Goal: Task Accomplishment & Management: Manage account settings

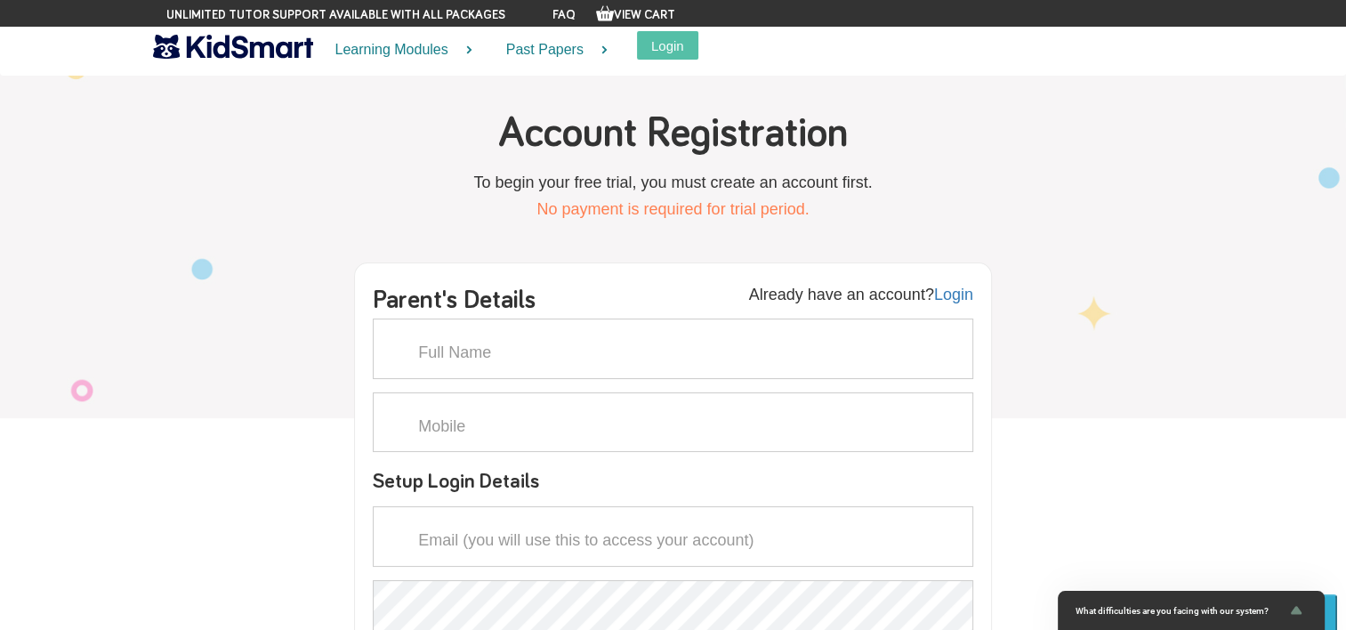
click at [270, 54] on img at bounding box center [233, 46] width 160 height 31
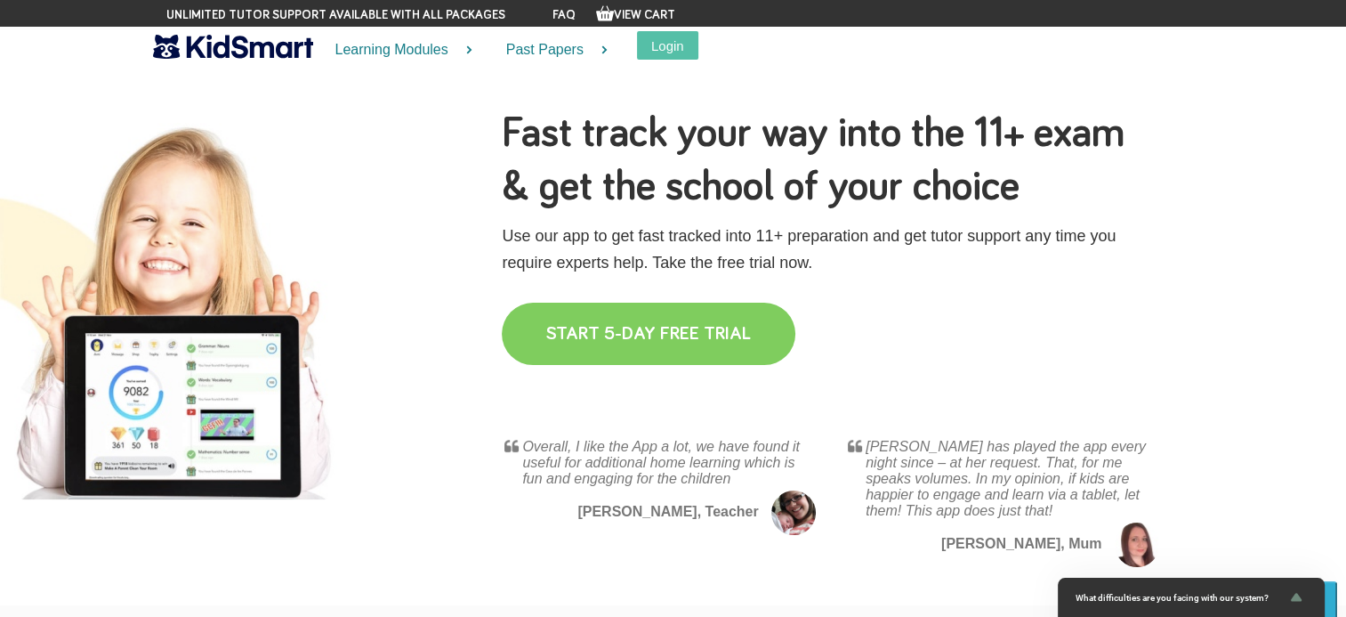
click at [688, 328] on link "START 5-DAY FREE TRIAL" at bounding box center [649, 333] width 294 height 62
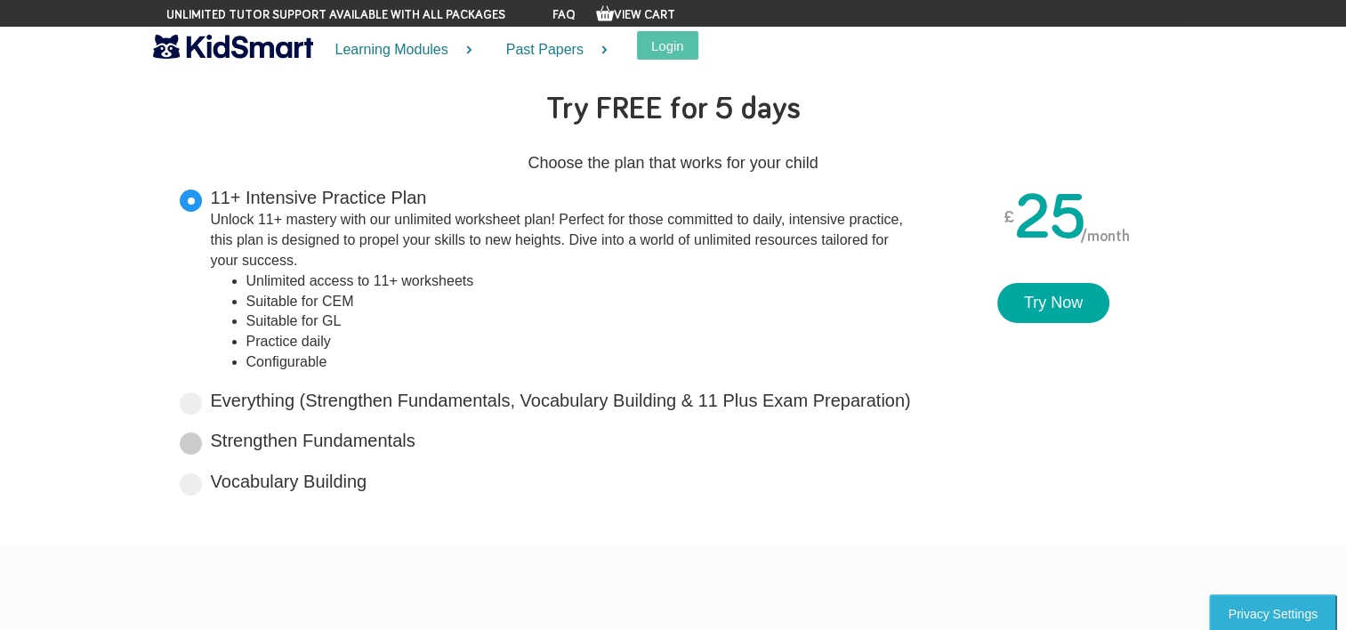
click at [327, 446] on label "Strengthen Fundamentals Tailored for primary years, it lays a solid foundation …" at bounding box center [313, 441] width 205 height 26
click at [415, 443] on input "Strengthen Fundamentals Tailored for primary years, it lays a solid foundation …" at bounding box center [421, 437] width 12 height 12
radio input "true"
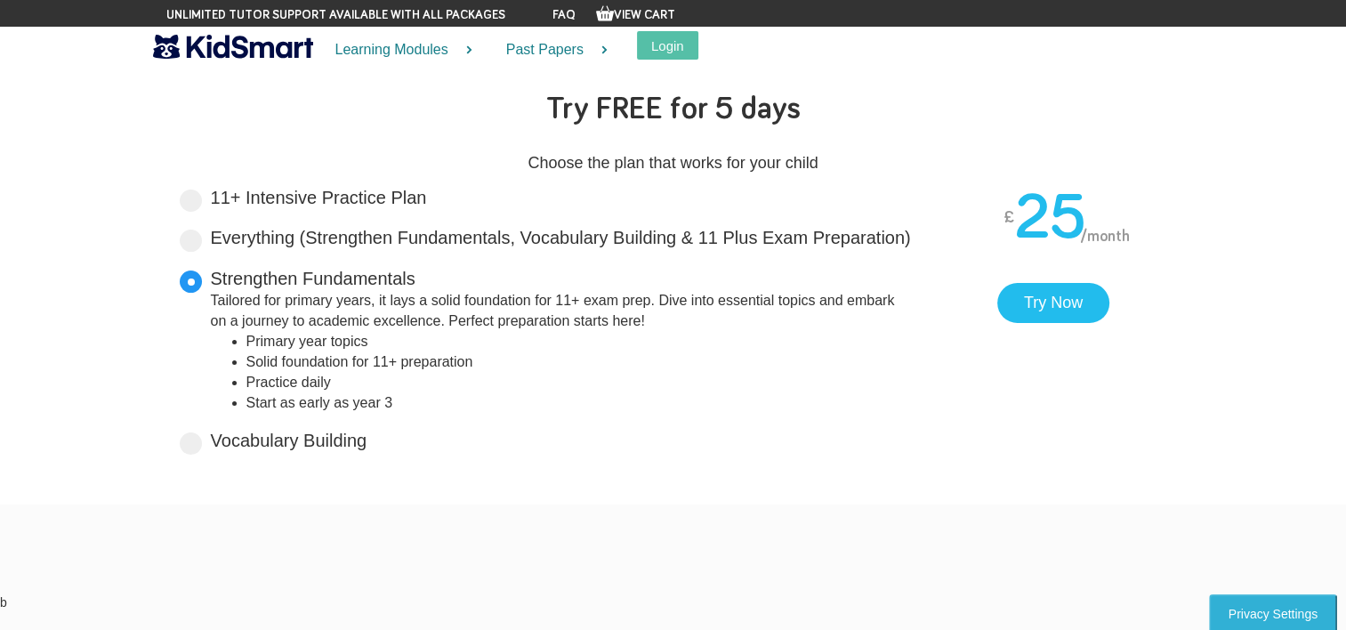
drag, startPoint x: 414, startPoint y: 299, endPoint x: 577, endPoint y: 302, distance: 162.9
click at [577, 302] on div "Tailored for primary years, it lays a solid foundation for 11+ exam prep. Dive …" at bounding box center [562, 311] width 703 height 41
click at [427, 281] on input "Strengthen Fundamentals Tailored for primary years, it lays a solid foundation …" at bounding box center [421, 276] width 12 height 12
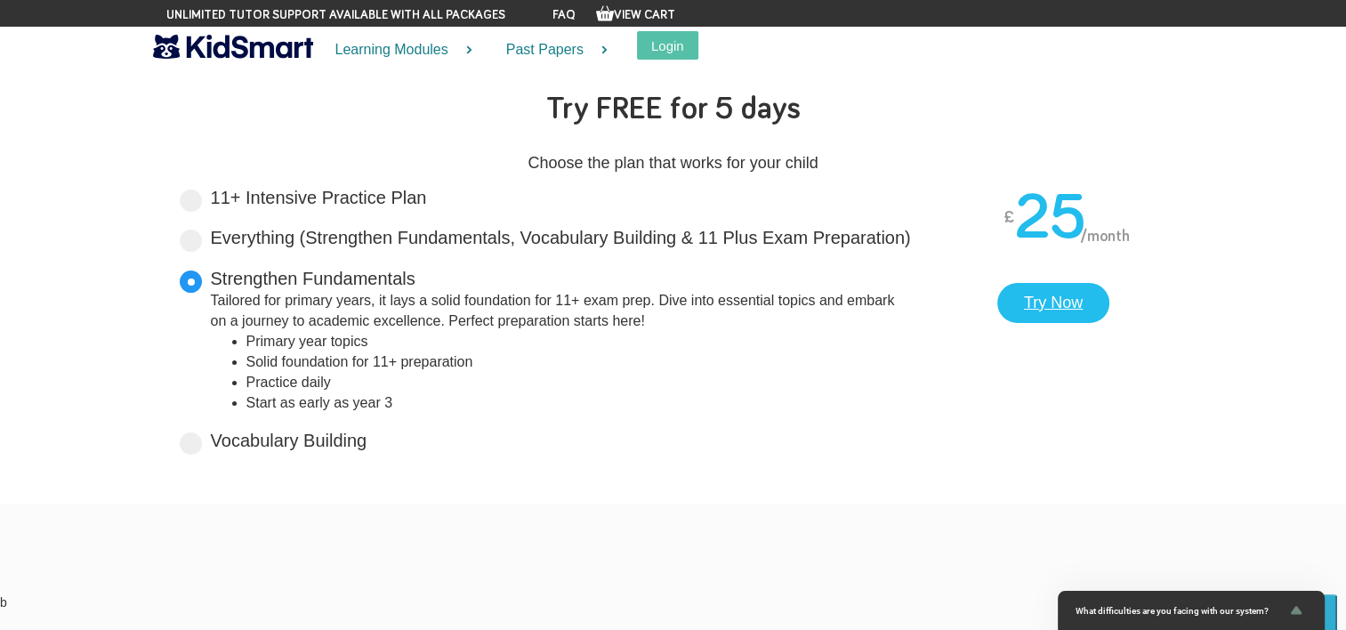
click at [1036, 300] on link "Try Now" at bounding box center [1053, 303] width 112 height 41
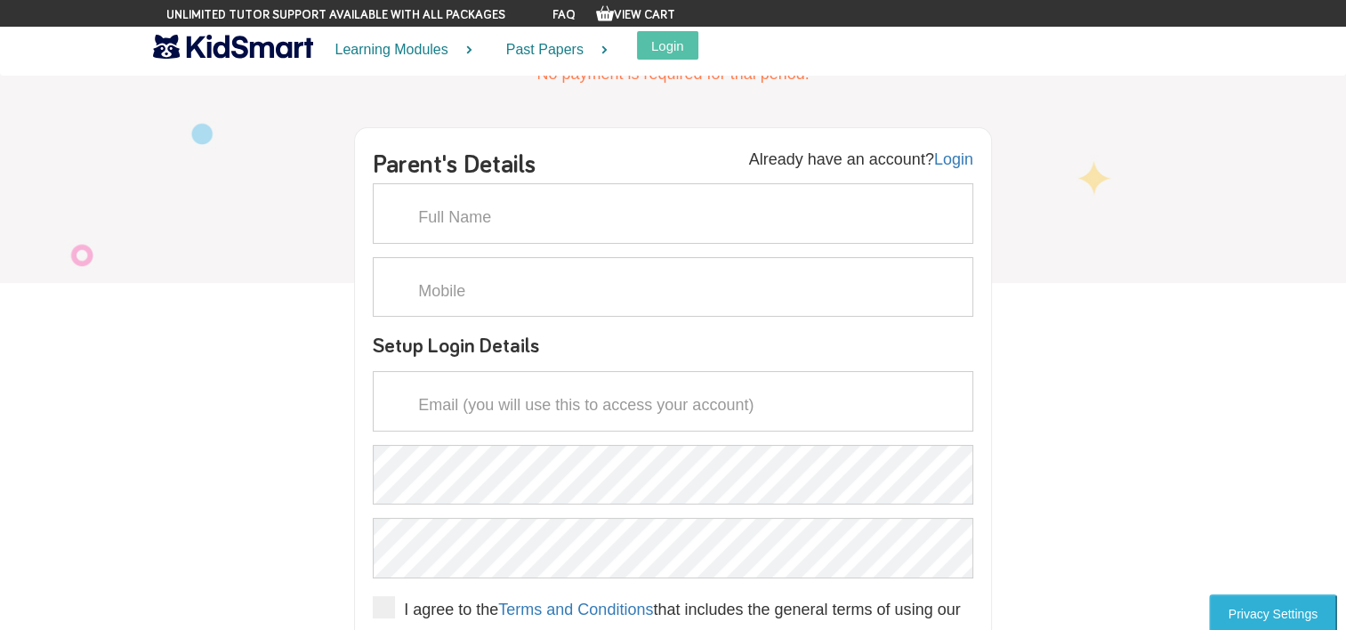
scroll to position [153, 0]
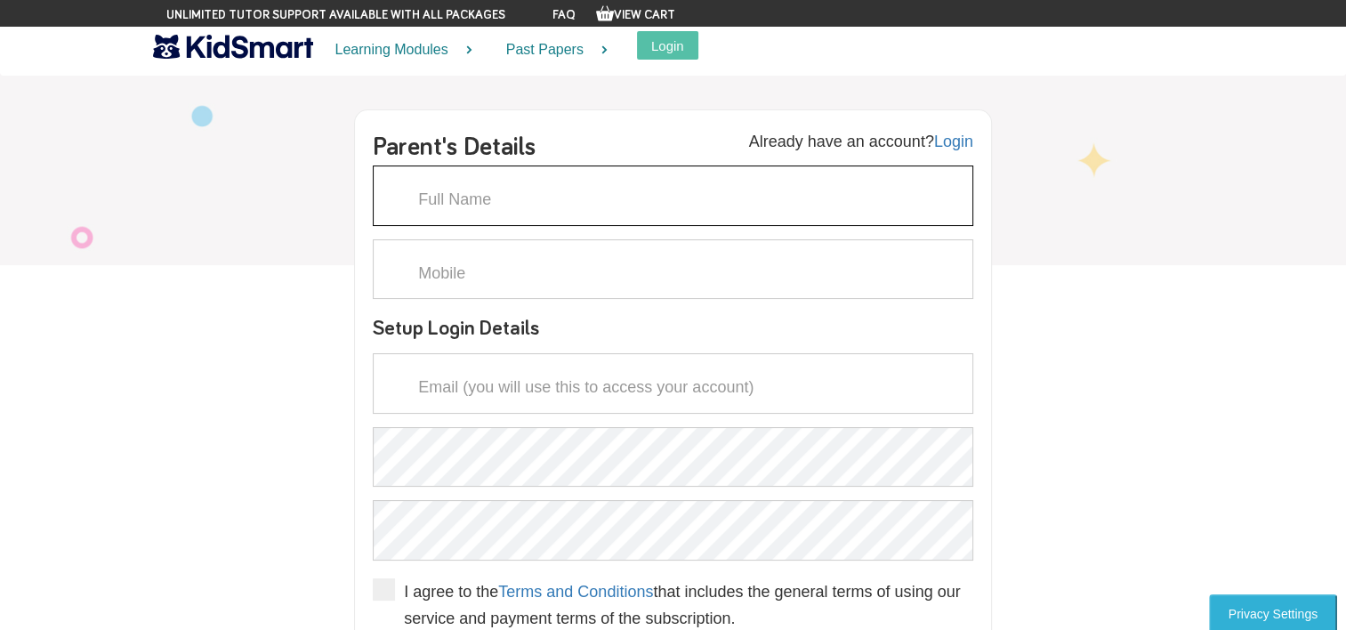
click at [785, 188] on input "text" at bounding box center [673, 195] width 601 height 60
type input "Richard Hooper"
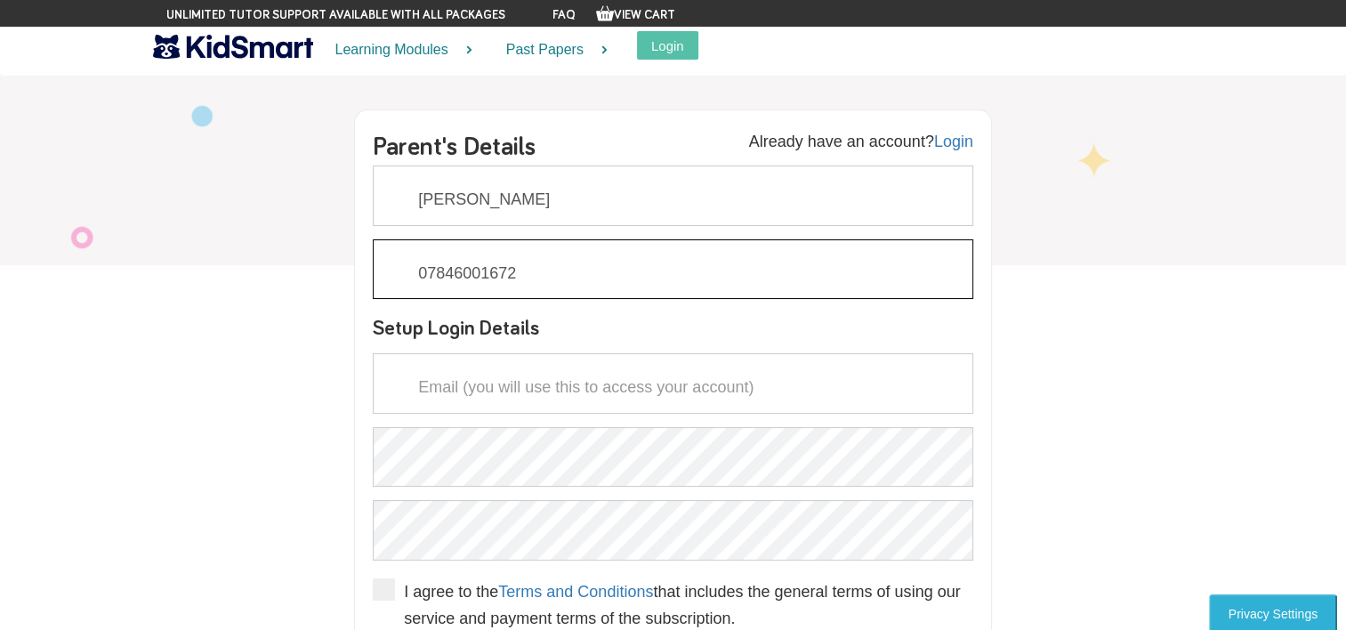
scroll to position [221, 0]
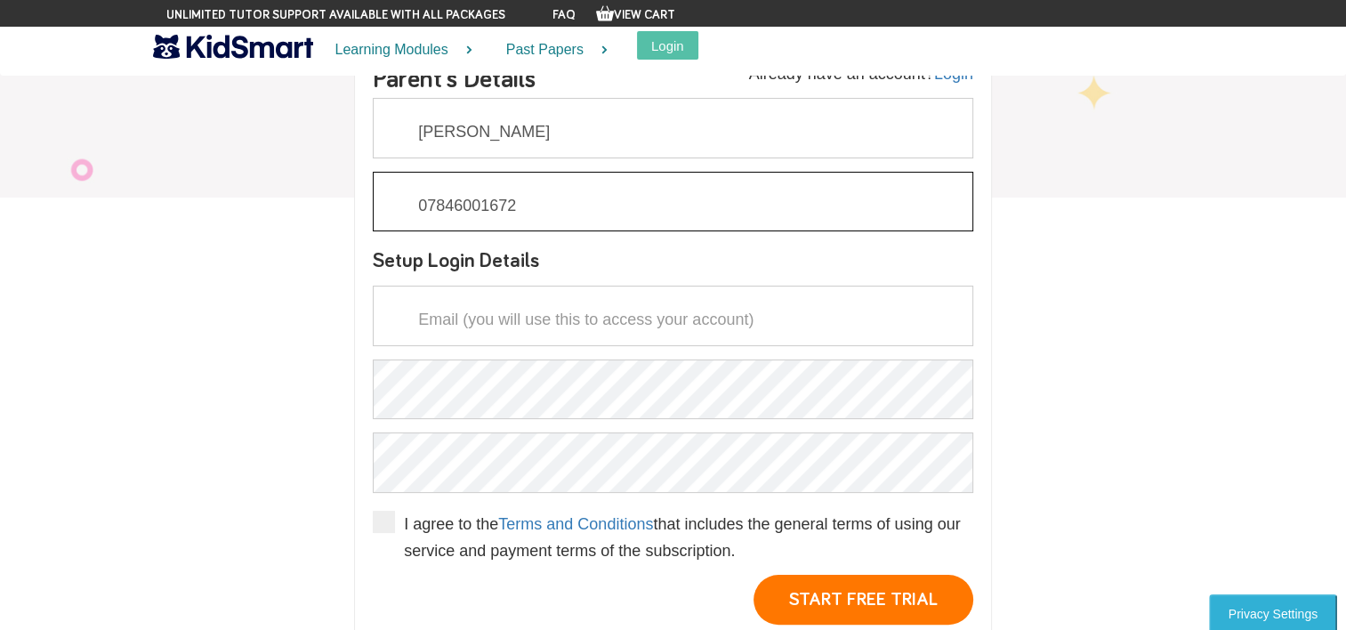
type input "07846001672"
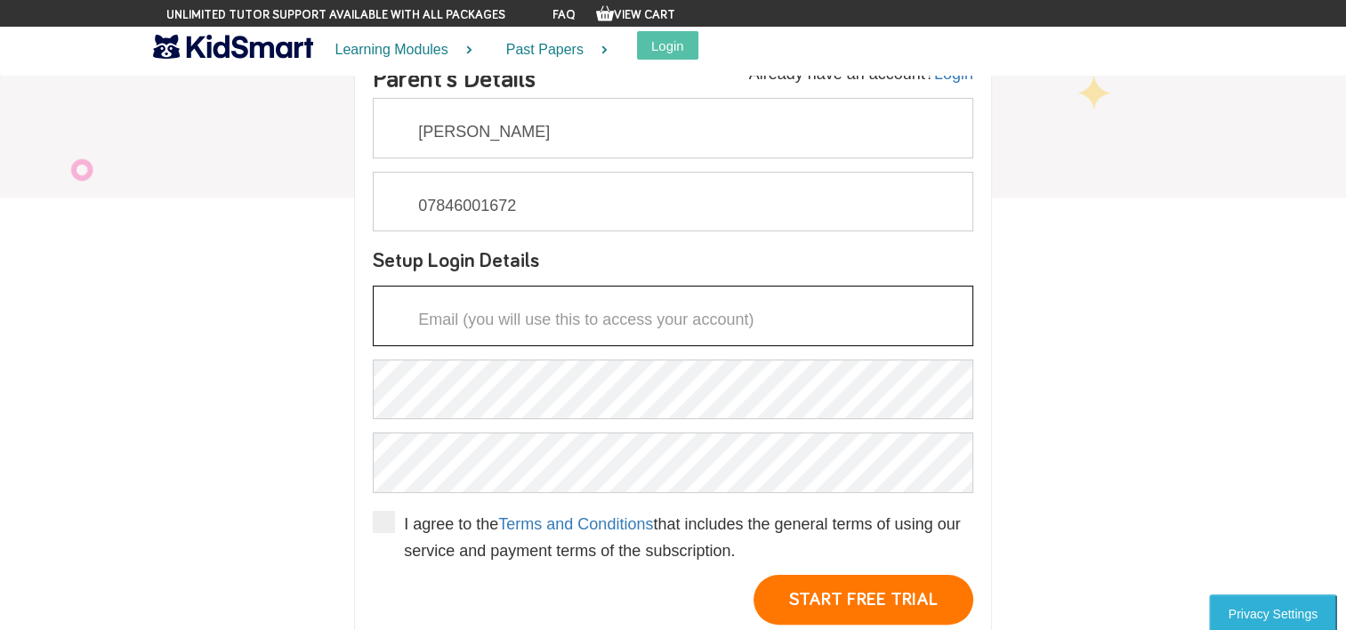
click at [737, 313] on input "email" at bounding box center [673, 316] width 601 height 60
type input "richardshooper@gmail.com"
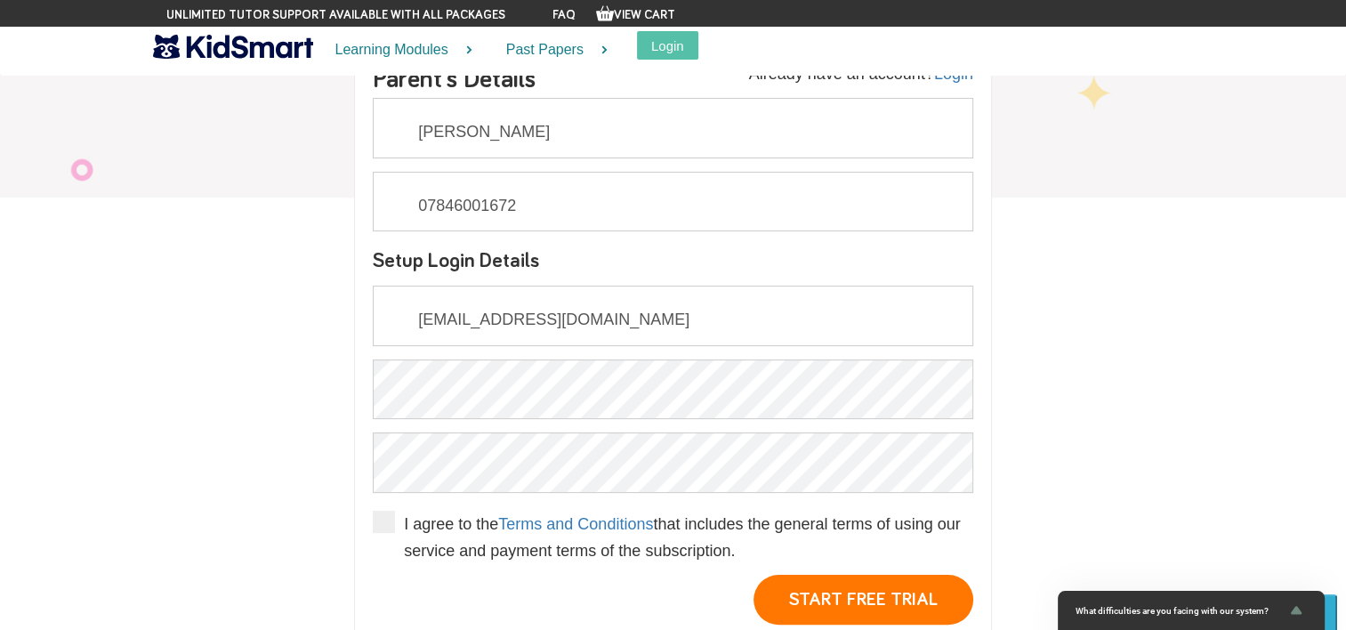
scroll to position [238, 0]
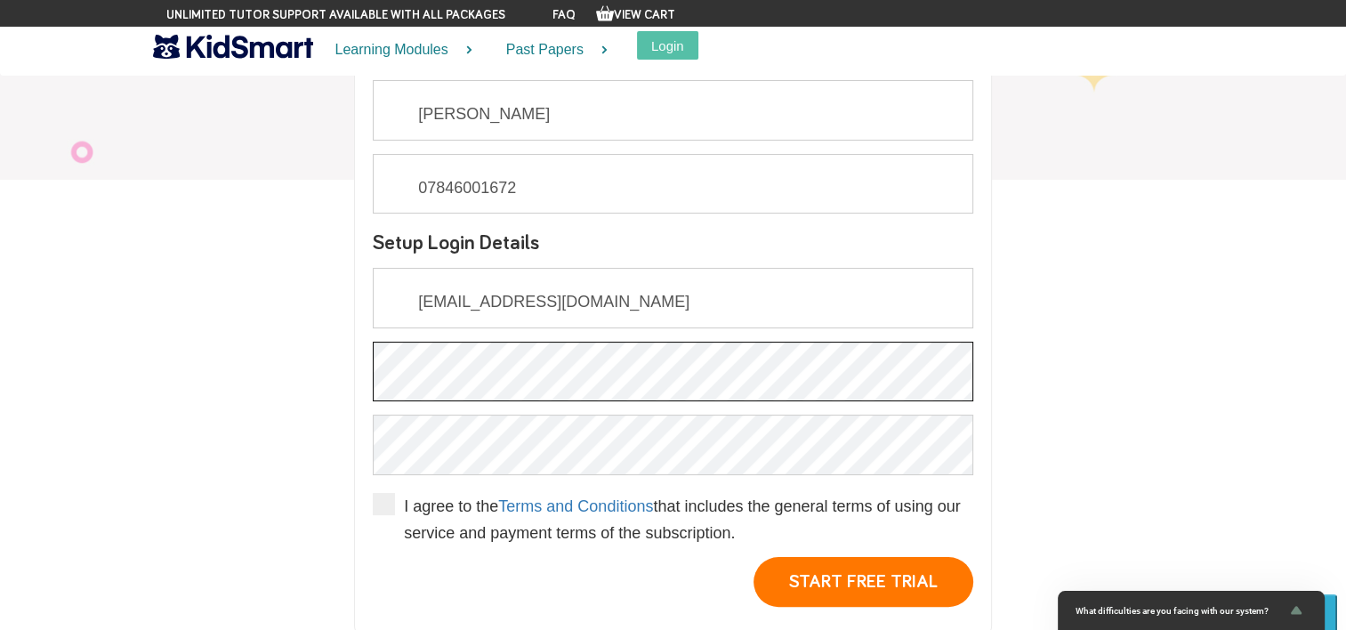
click at [281, 373] on div "Creating new account ... Already have an account? Login Parent's Details Richar…" at bounding box center [673, 337] width 996 height 627
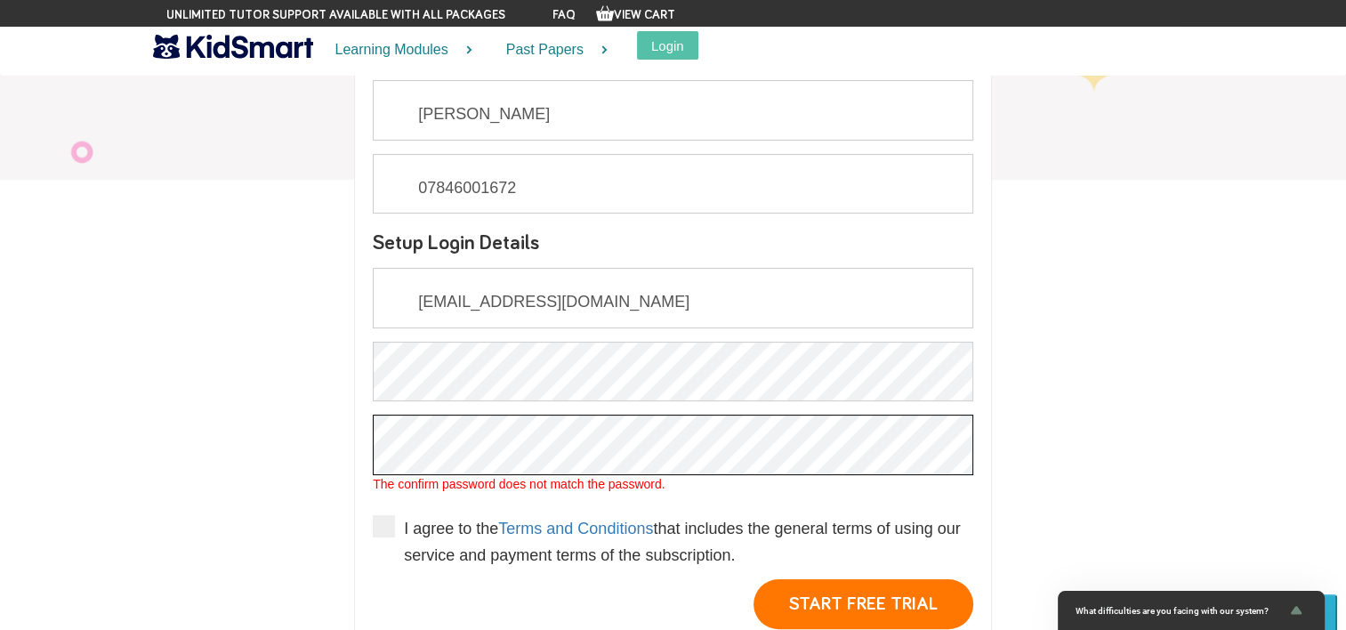
click at [181, 388] on div "Creating new account ... Already have an account? Login Parent's Details Richar…" at bounding box center [673, 348] width 996 height 649
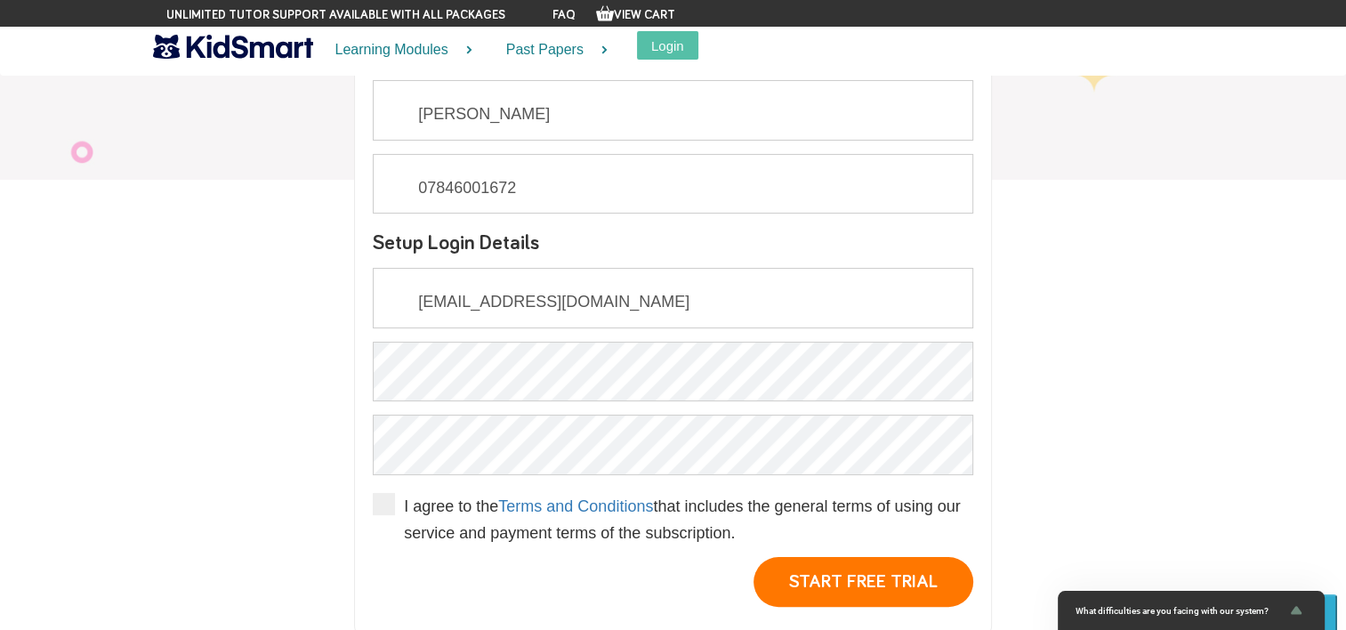
click at [993, 361] on div "Creating new account ... Already have an account? Login Parent's Details Richar…" at bounding box center [673, 337] width 665 height 627
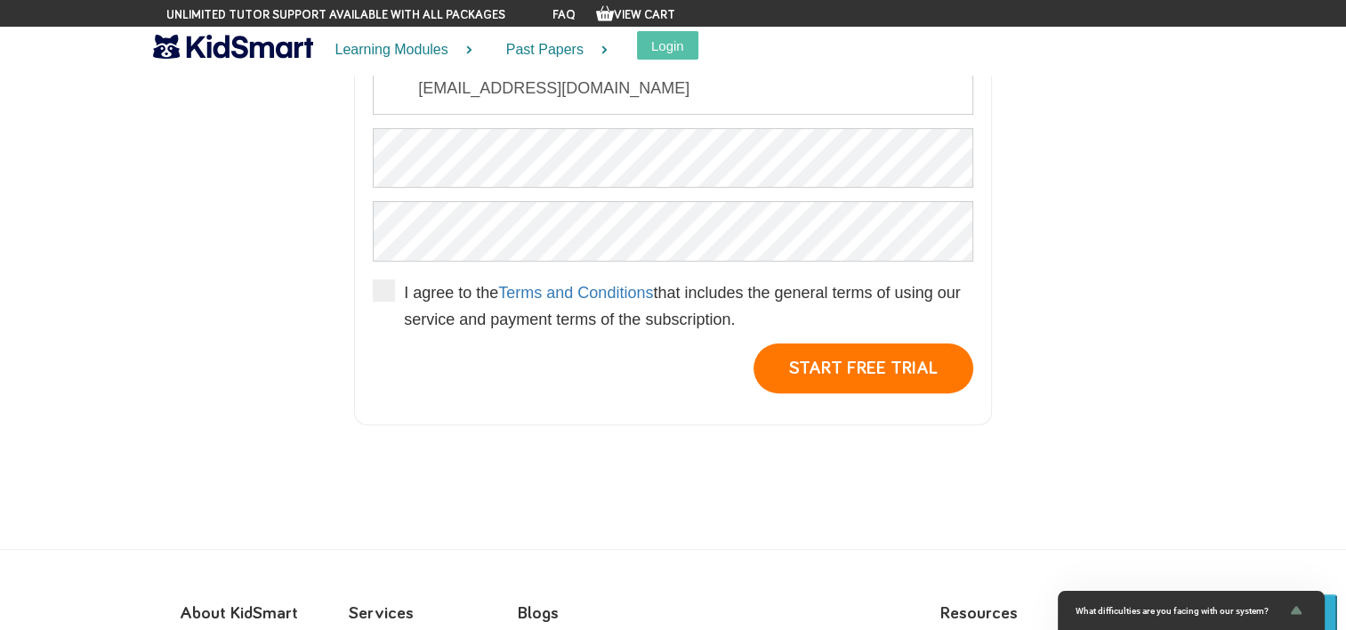
scroll to position [482, 0]
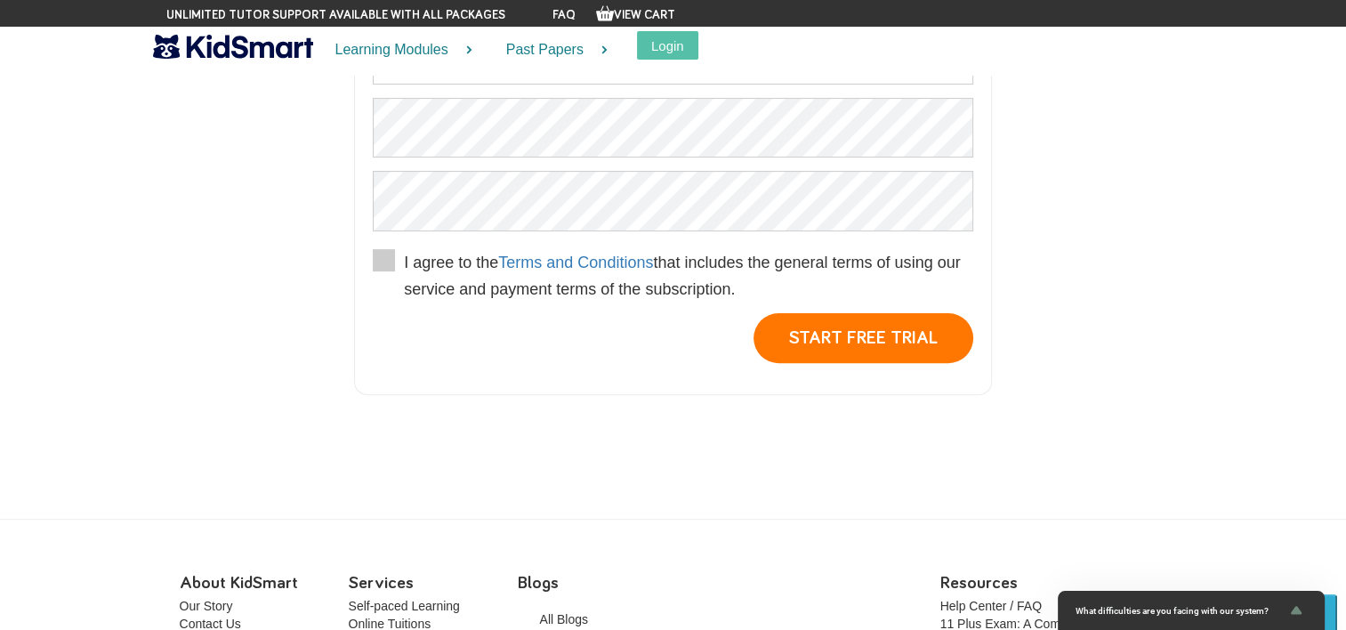
click at [414, 263] on p "I agree to the Terms and Conditions that includes the general terms of using ou…" at bounding box center [688, 275] width 569 height 53
click at [404, 315] on input "I agree to the Terms and Conditions that includes the general terms of using ou…" at bounding box center [404, 315] width 0 height 0
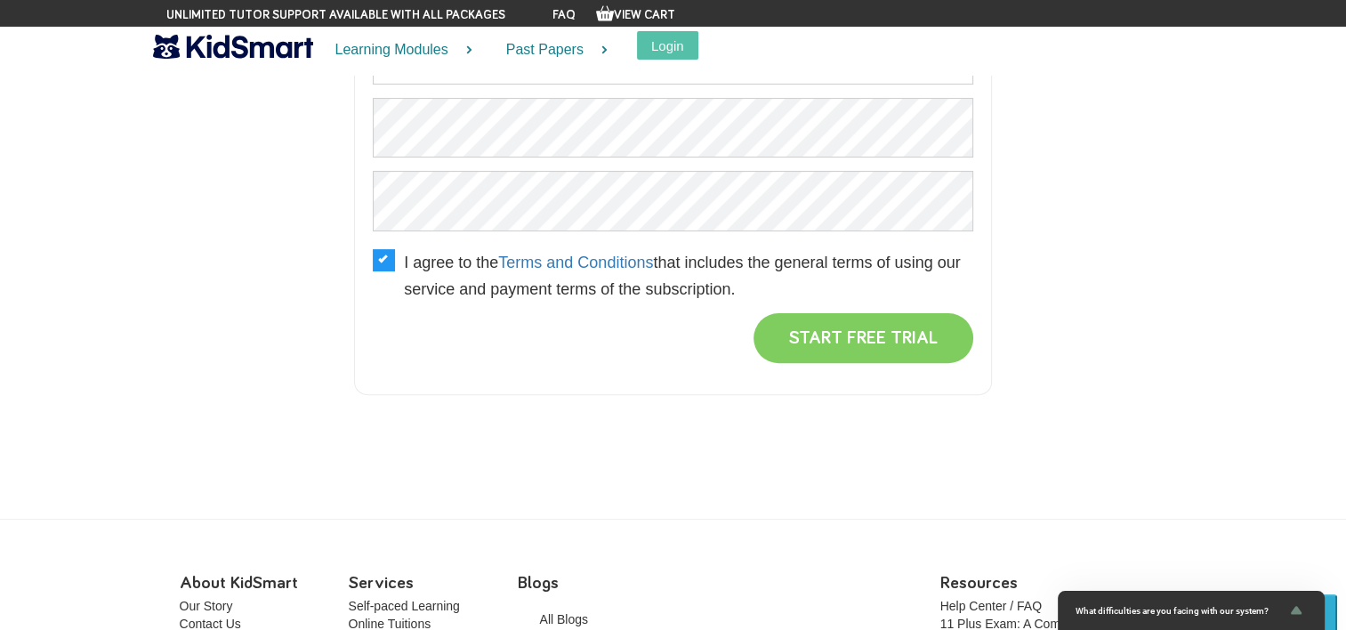
click at [867, 333] on button "START FREE TRIAL" at bounding box center [864, 338] width 220 height 50
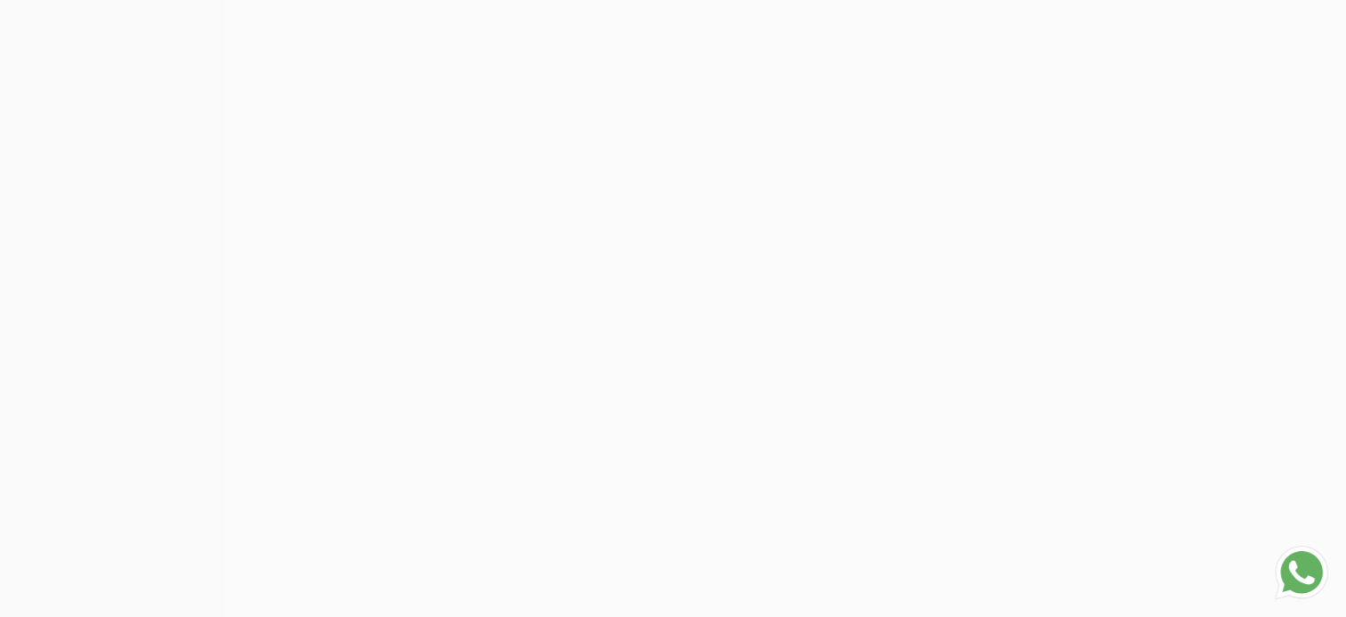
scroll to position [827, 0]
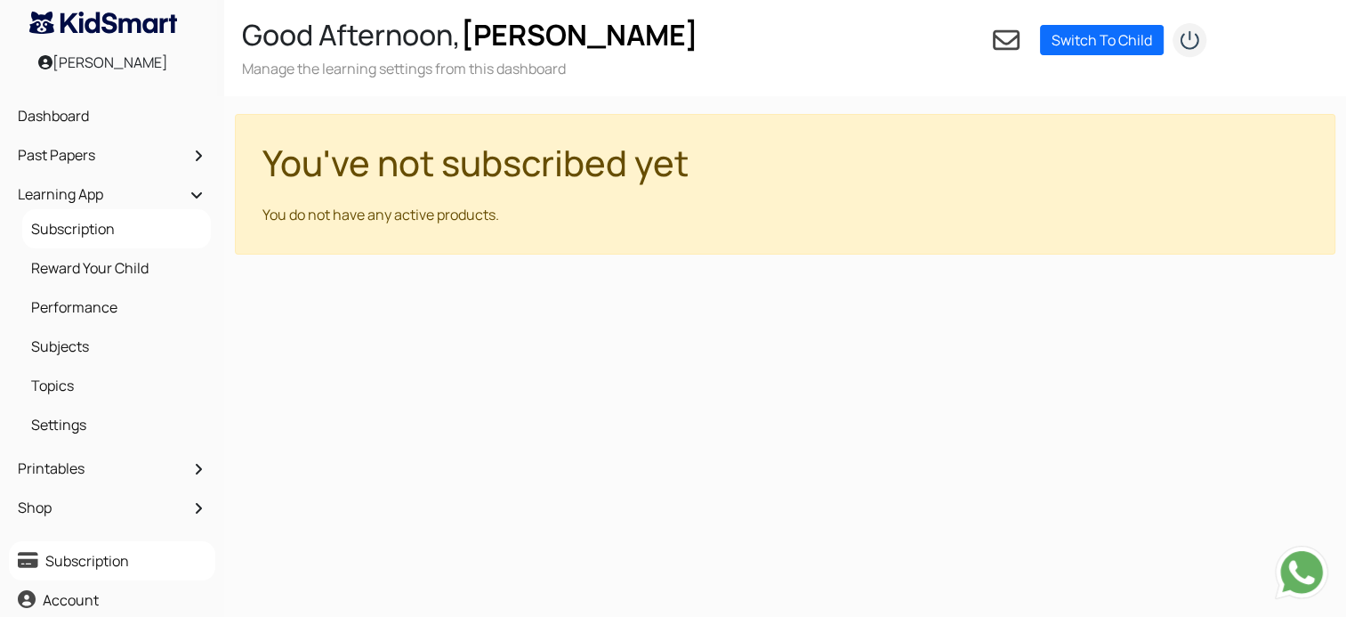
scroll to position [10, 0]
click at [142, 21] on img at bounding box center [103, 23] width 148 height 22
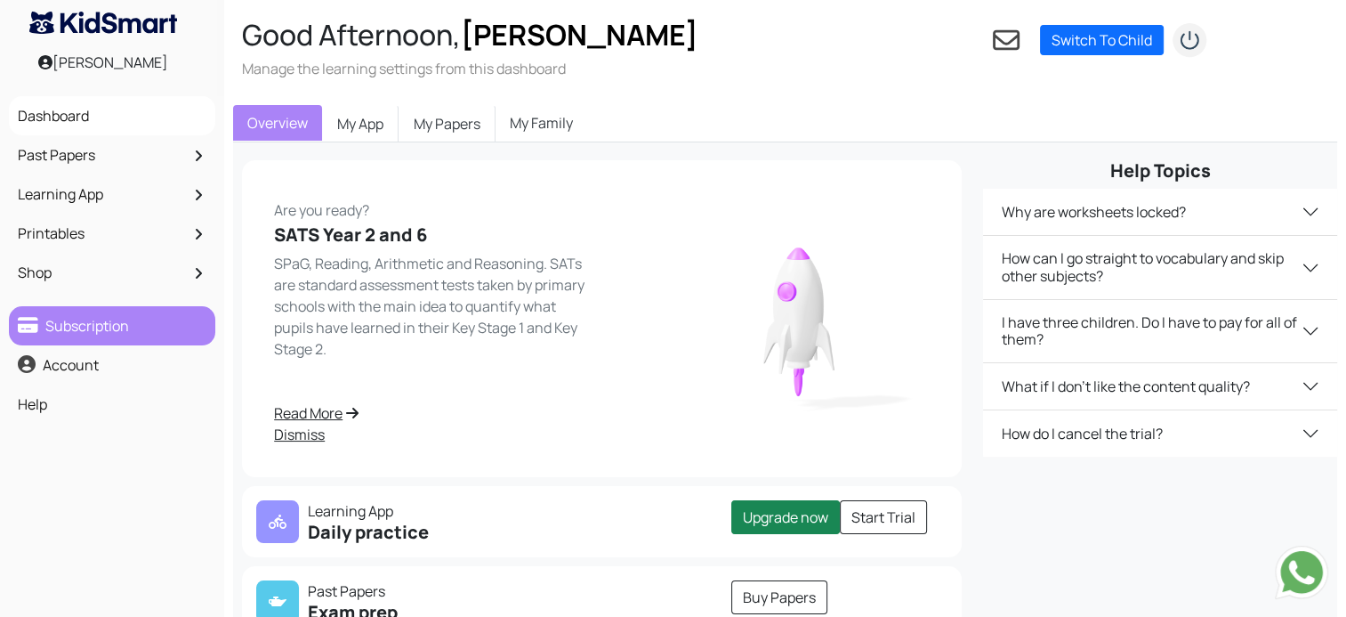
click at [90, 337] on link "Subscription" at bounding box center [112, 326] width 198 height 30
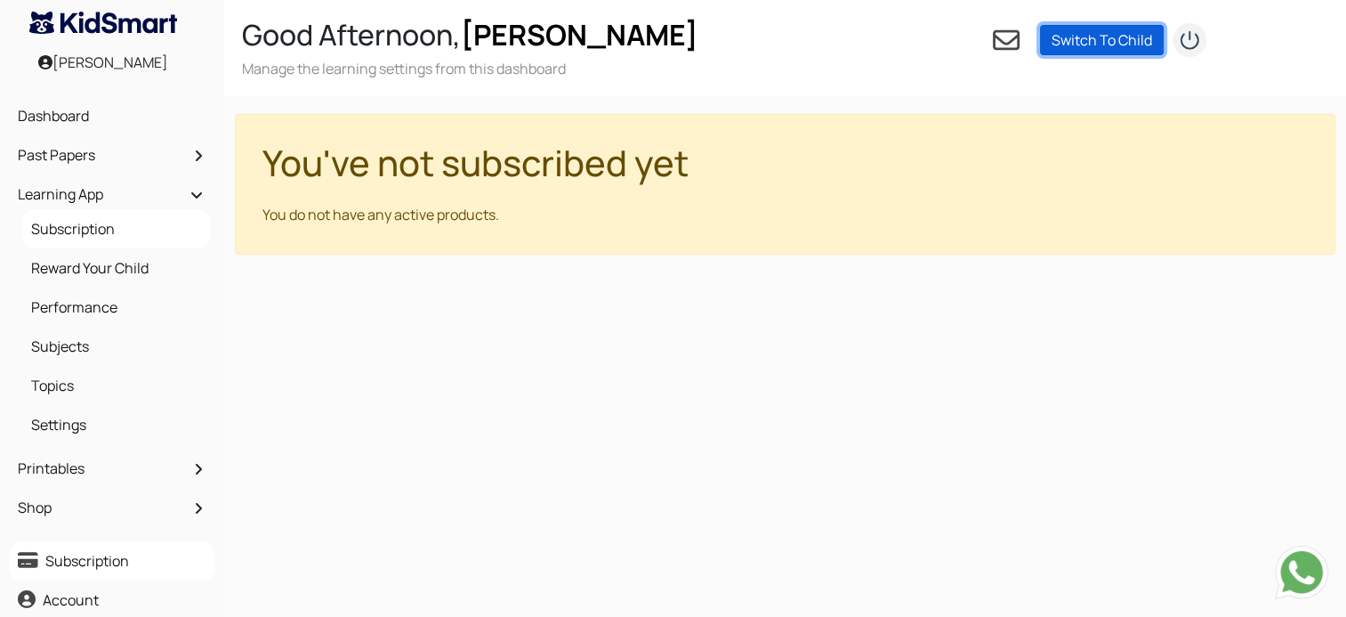
click at [1119, 41] on link "Switch To Child" at bounding box center [1102, 40] width 124 height 30
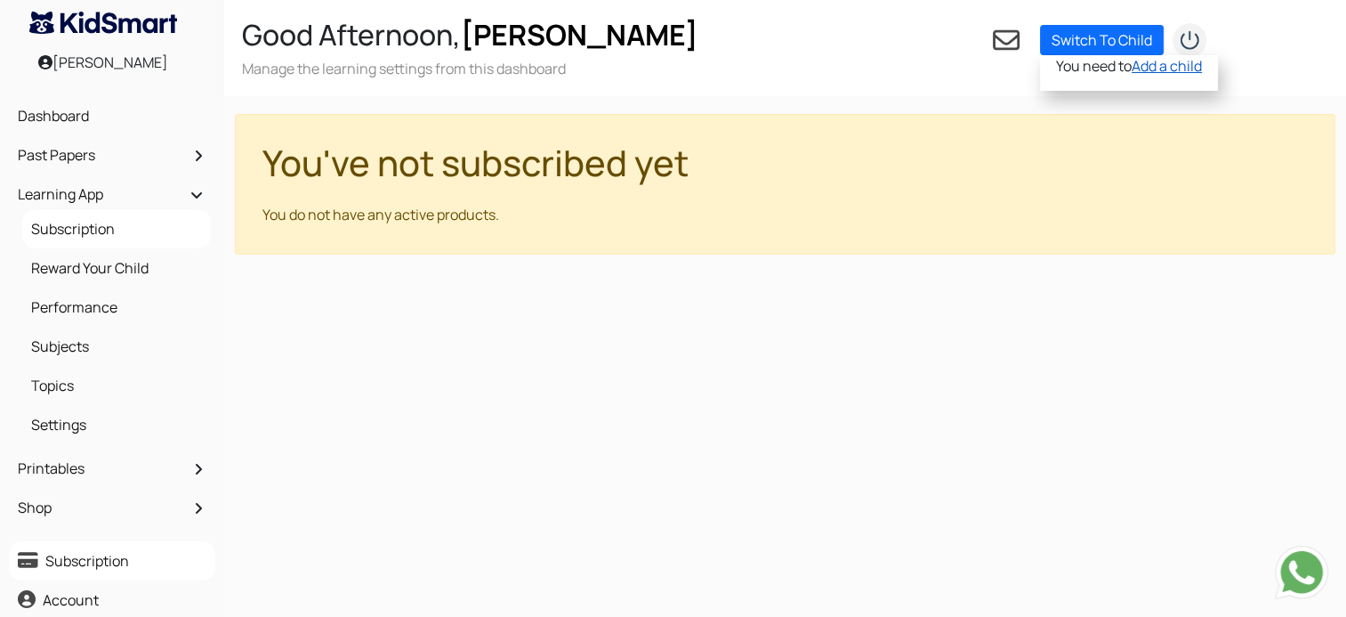
click at [1174, 71] on link "Add a child" at bounding box center [1167, 66] width 70 height 20
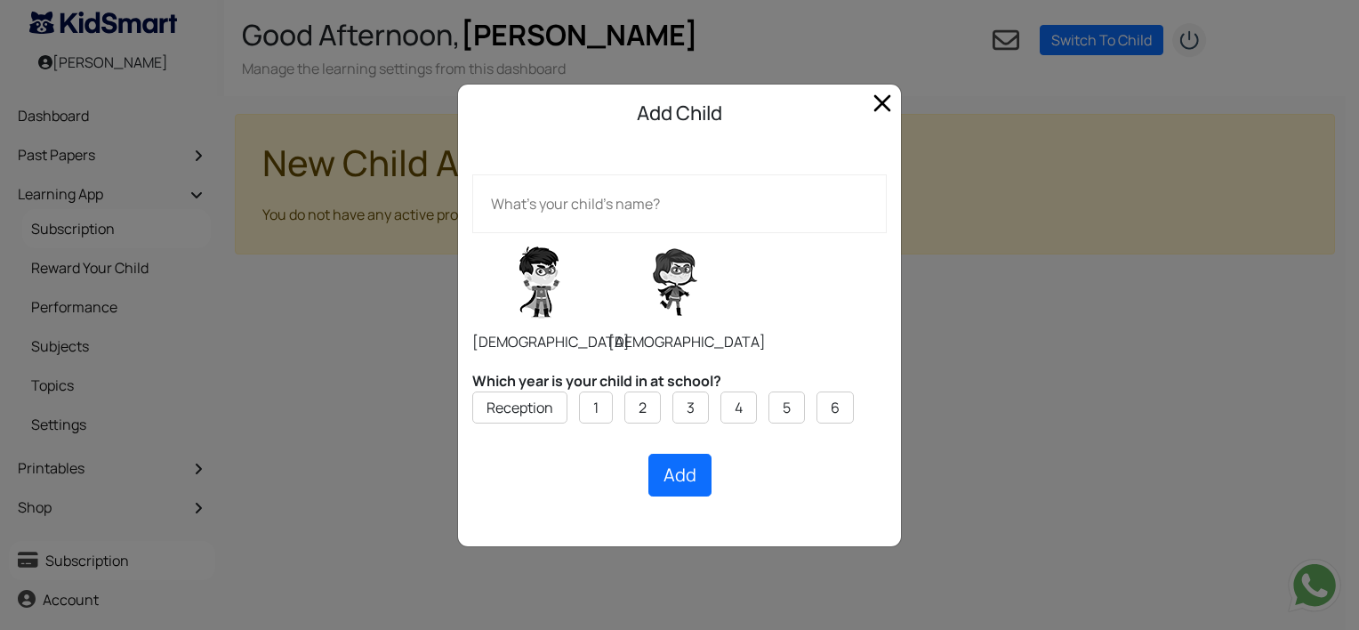
click at [637, 205] on input "text" at bounding box center [679, 203] width 415 height 59
type input "L"
type input "Lily"
click at [676, 310] on label at bounding box center [675, 282] width 133 height 89
click at [609, 233] on input "radio" at bounding box center [608, 232] width 1 height 1
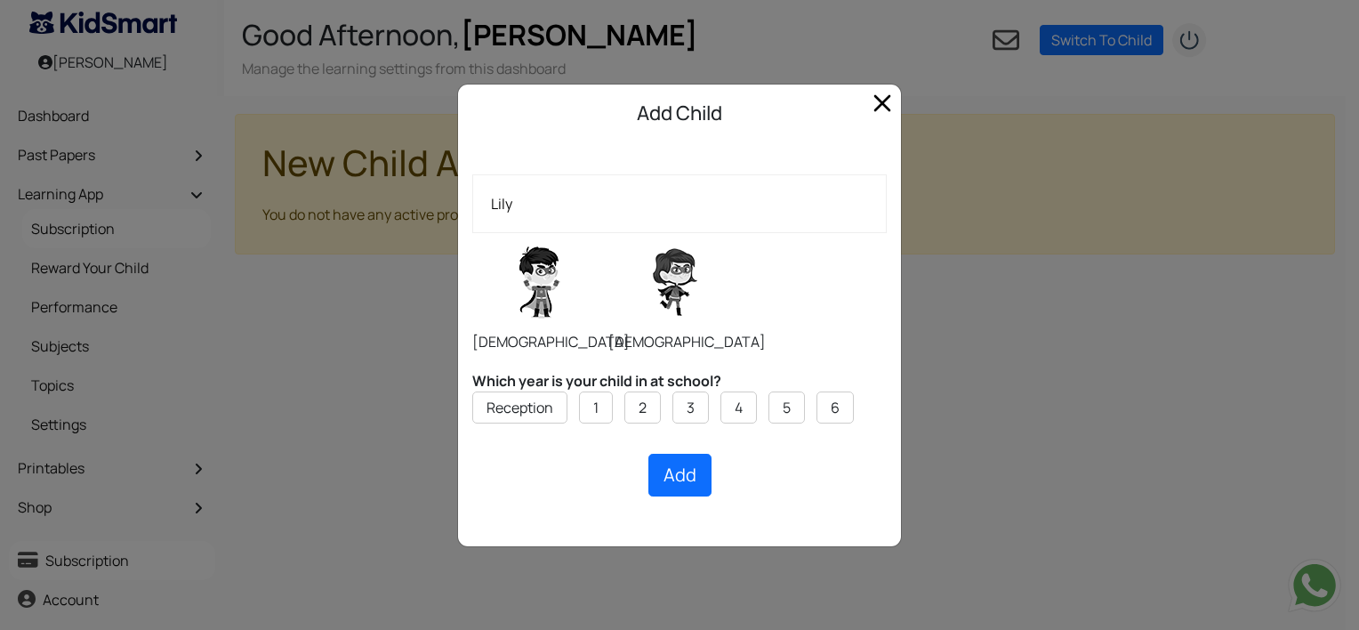
radio input "true"
click at [550, 274] on label at bounding box center [538, 282] width 133 height 89
click at [472, 233] on input "radio" at bounding box center [472, 232] width 1 height 1
radio input "true"
click at [669, 318] on label at bounding box center [675, 282] width 133 height 89
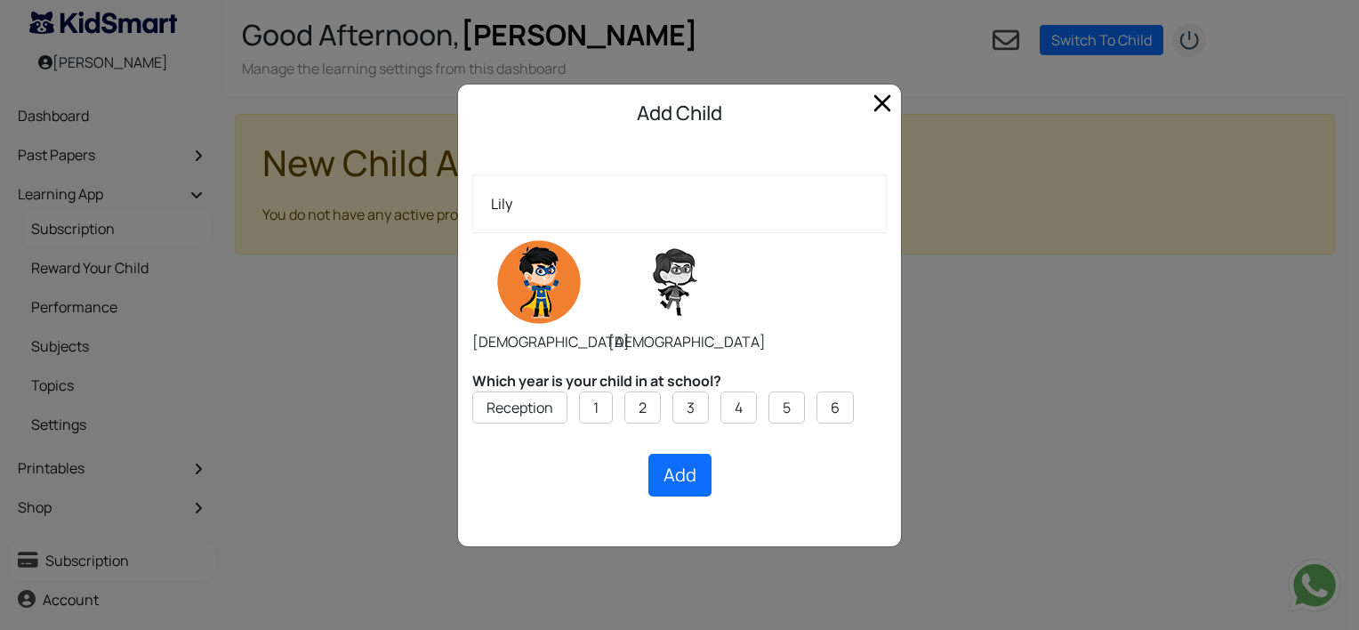
click at [609, 233] on input "radio" at bounding box center [608, 232] width 1 height 1
radio input "true"
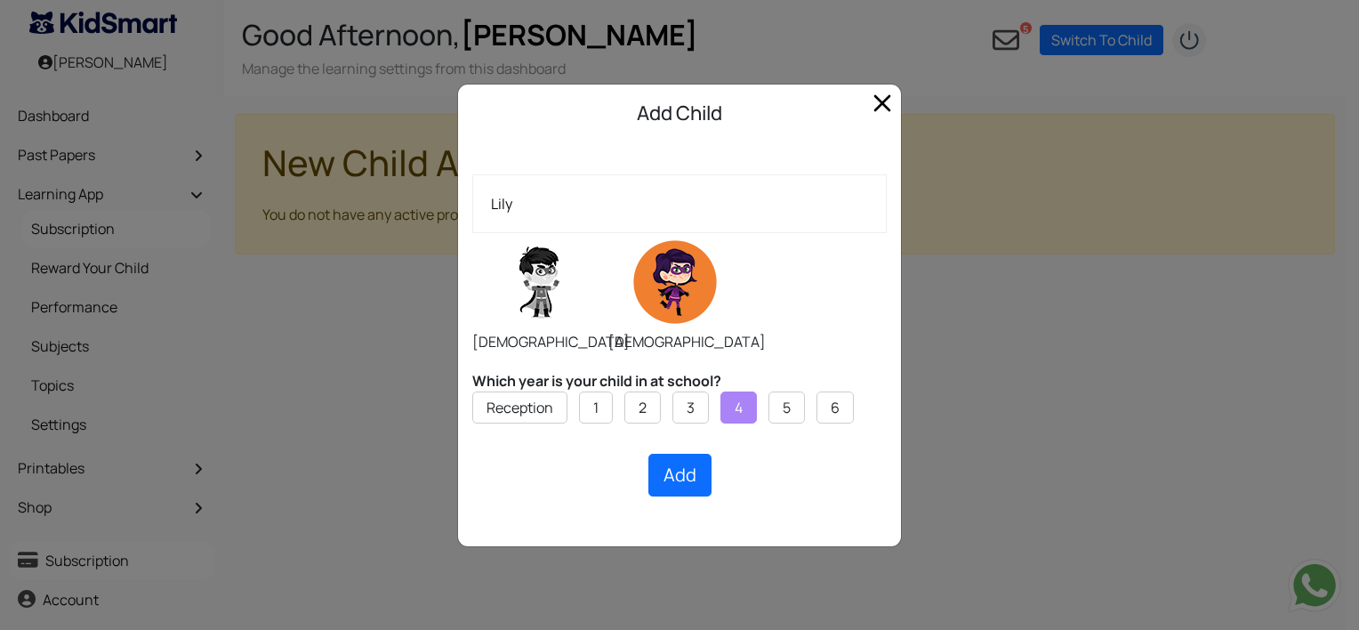
click at [736, 413] on label "4" at bounding box center [739, 407] width 8 height 21
click at [0, 0] on input "4" at bounding box center [0, 0] width 0 height 0
click at [690, 464] on button "Add" at bounding box center [680, 475] width 63 height 43
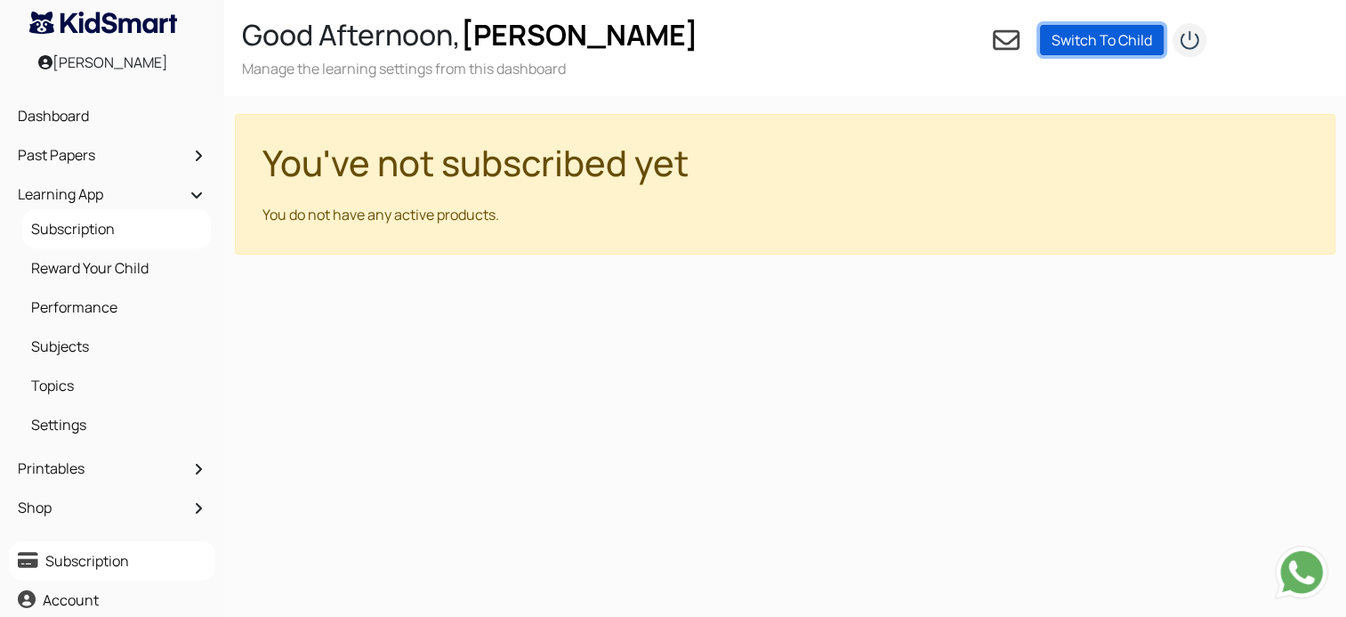
click at [1145, 39] on link "Switch To Child" at bounding box center [1102, 40] width 124 height 30
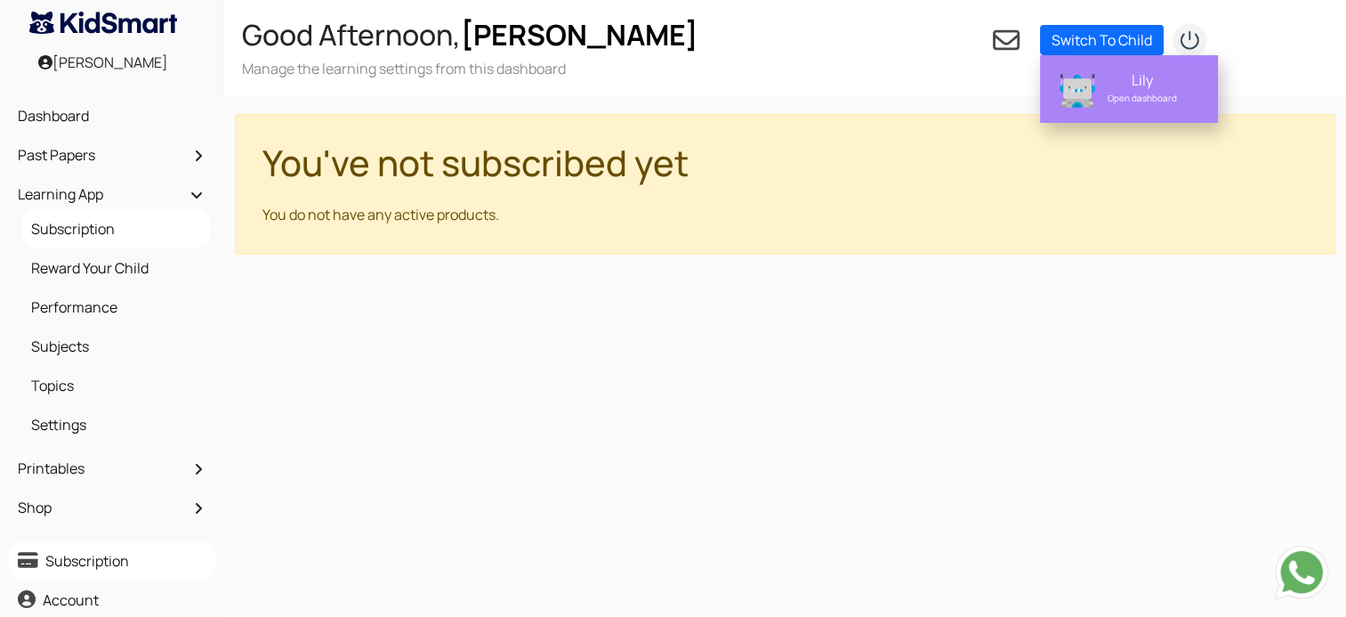
click at [1146, 82] on div "Lily" at bounding box center [1142, 80] width 112 height 18
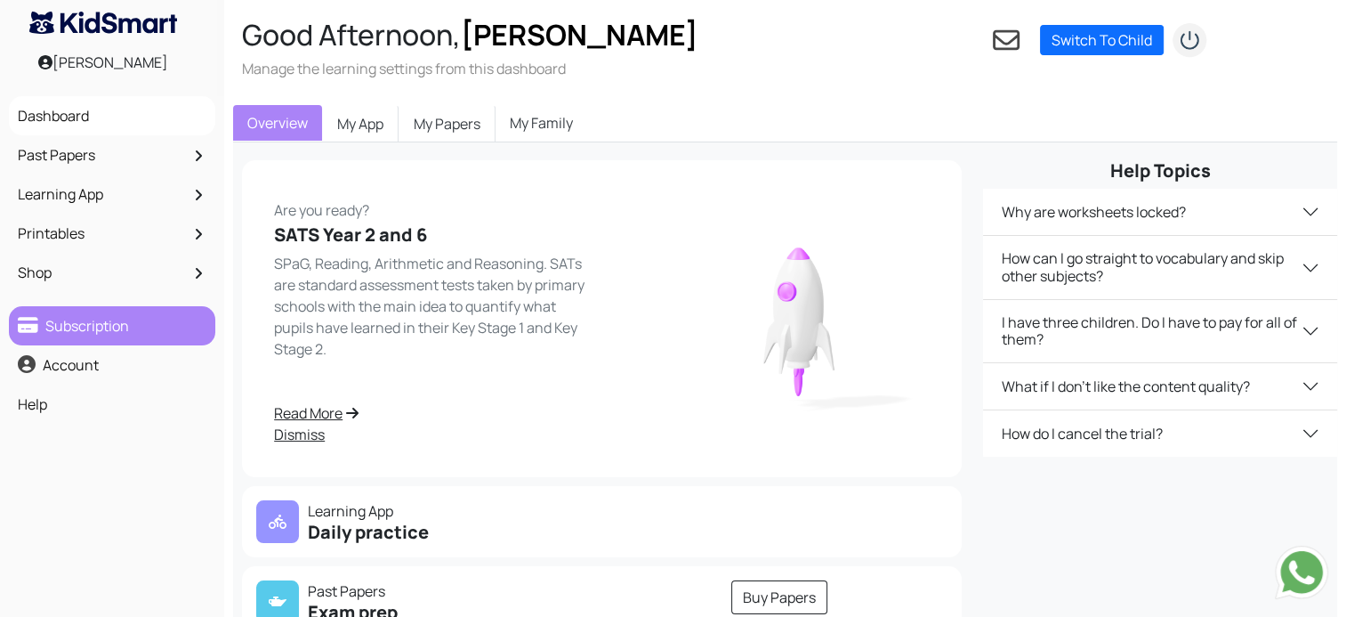
click at [100, 329] on link "Subscription" at bounding box center [112, 326] width 198 height 30
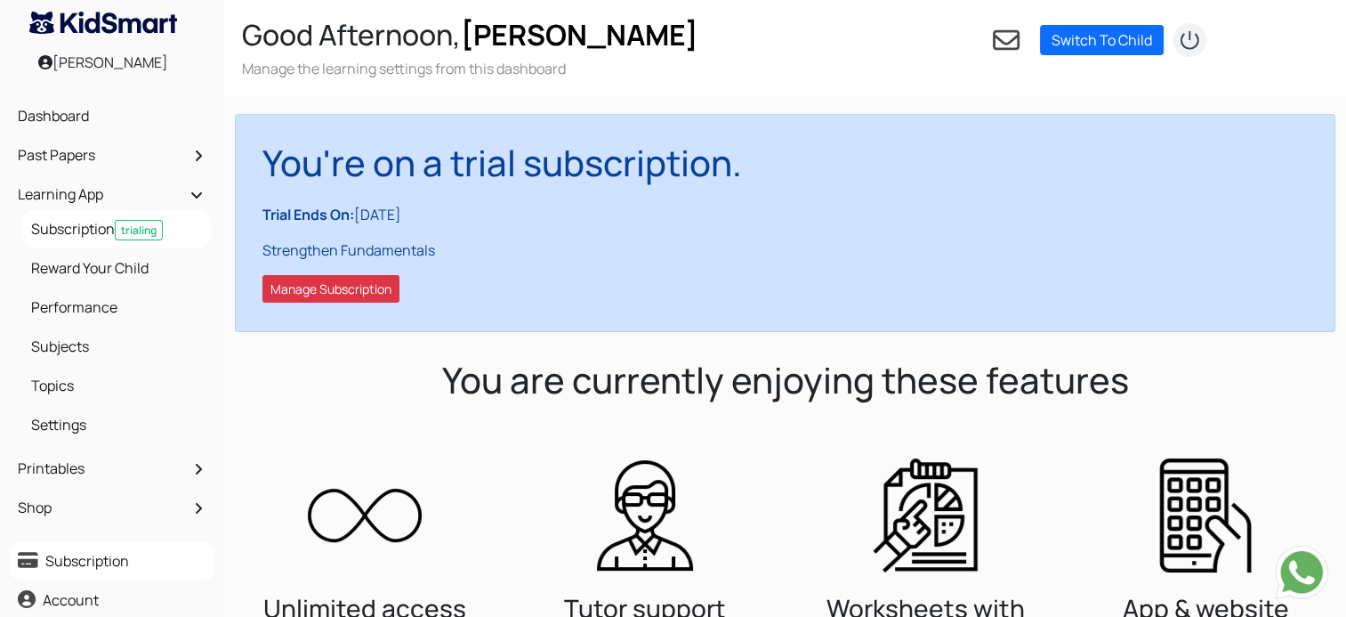
drag, startPoint x: 367, startPoint y: 206, endPoint x: 431, endPoint y: 221, distance: 66.5
click at [431, 221] on p "Trial Ends On: 05 Oct 2025" at bounding box center [791, 214] width 1058 height 21
click at [393, 220] on p "Trial Ends On: 05 Oct 2025" at bounding box center [791, 214] width 1058 height 21
click at [52, 114] on link "Dashboard" at bounding box center [112, 116] width 198 height 30
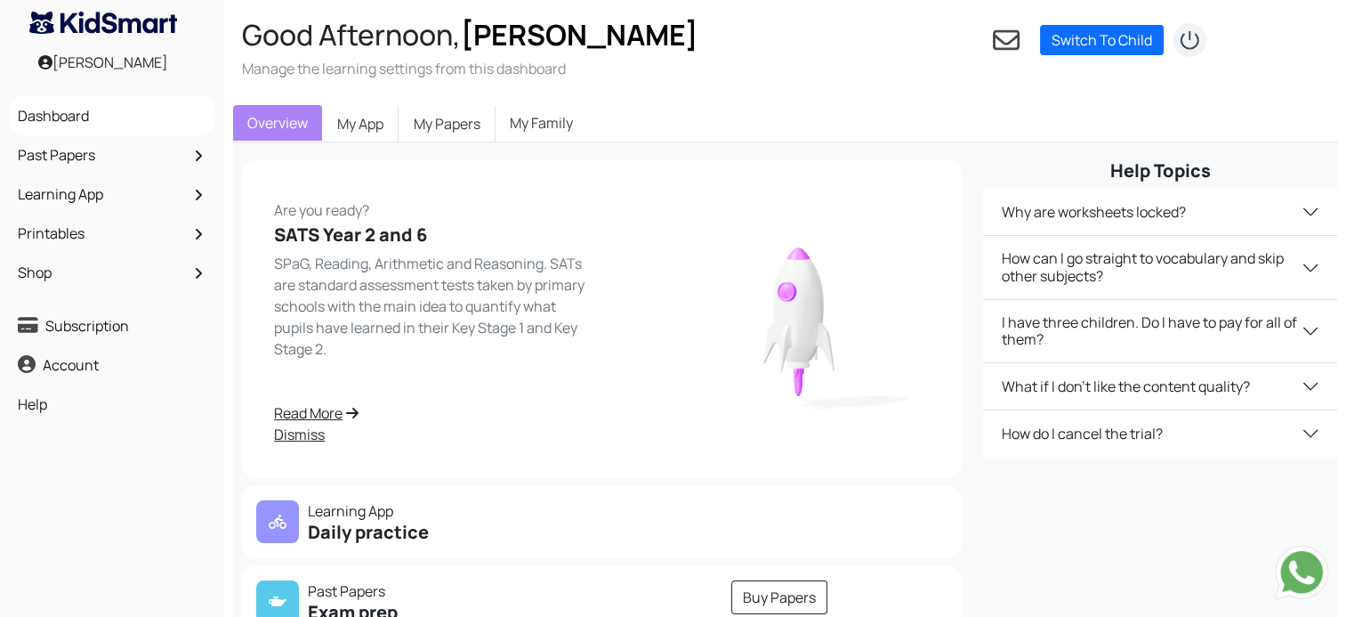
click at [547, 111] on link "My Family" at bounding box center [542, 123] width 92 height 36
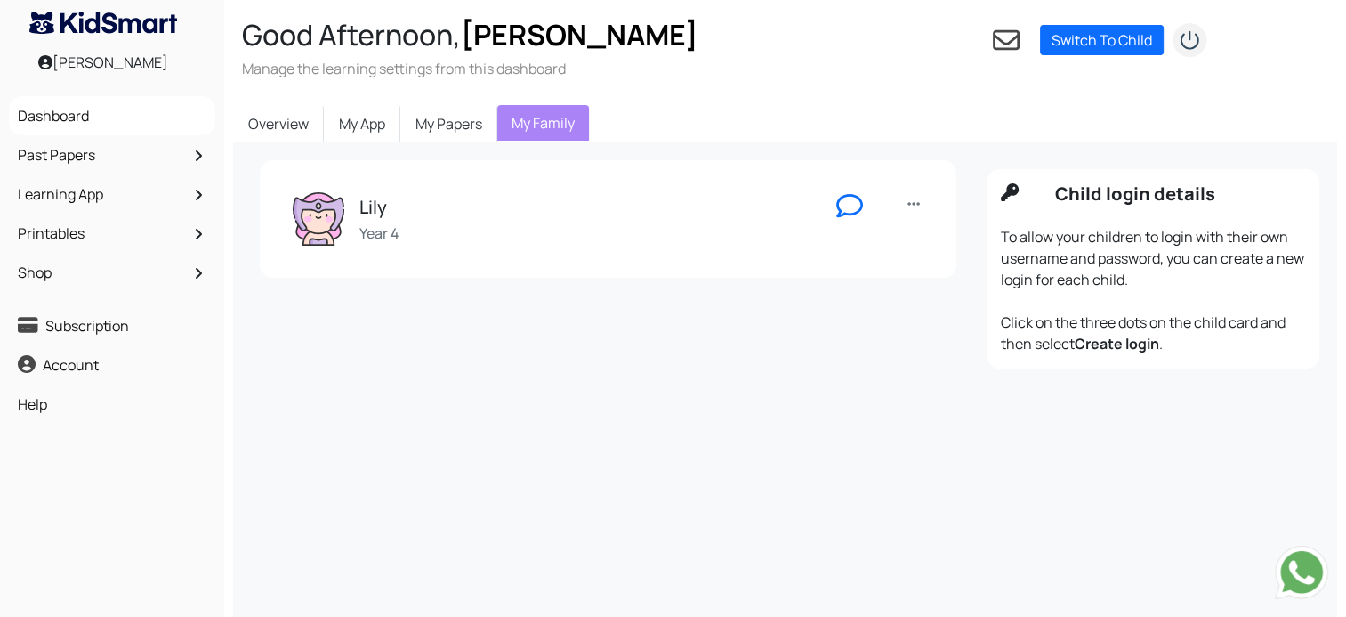
click at [402, 219] on div "Lily Year 4" at bounding box center [553, 218] width 523 height 53
click at [848, 206] on icon at bounding box center [849, 205] width 27 height 27
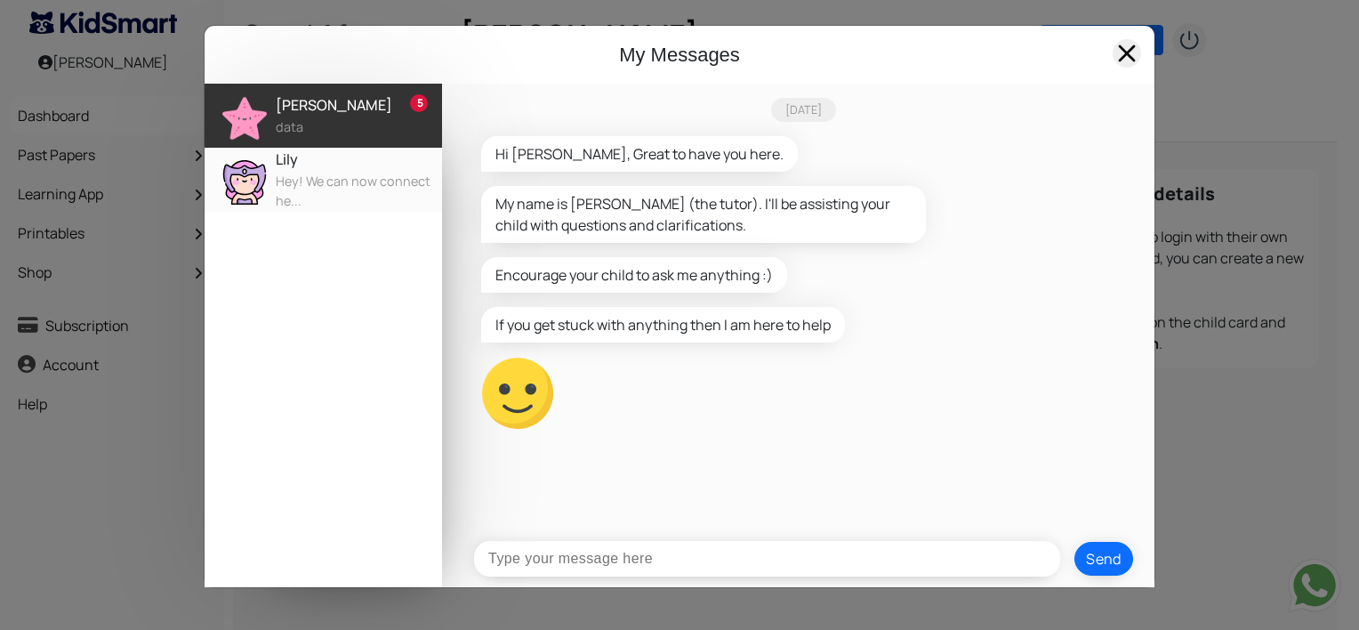
click at [1135, 52] on span at bounding box center [1127, 53] width 28 height 28
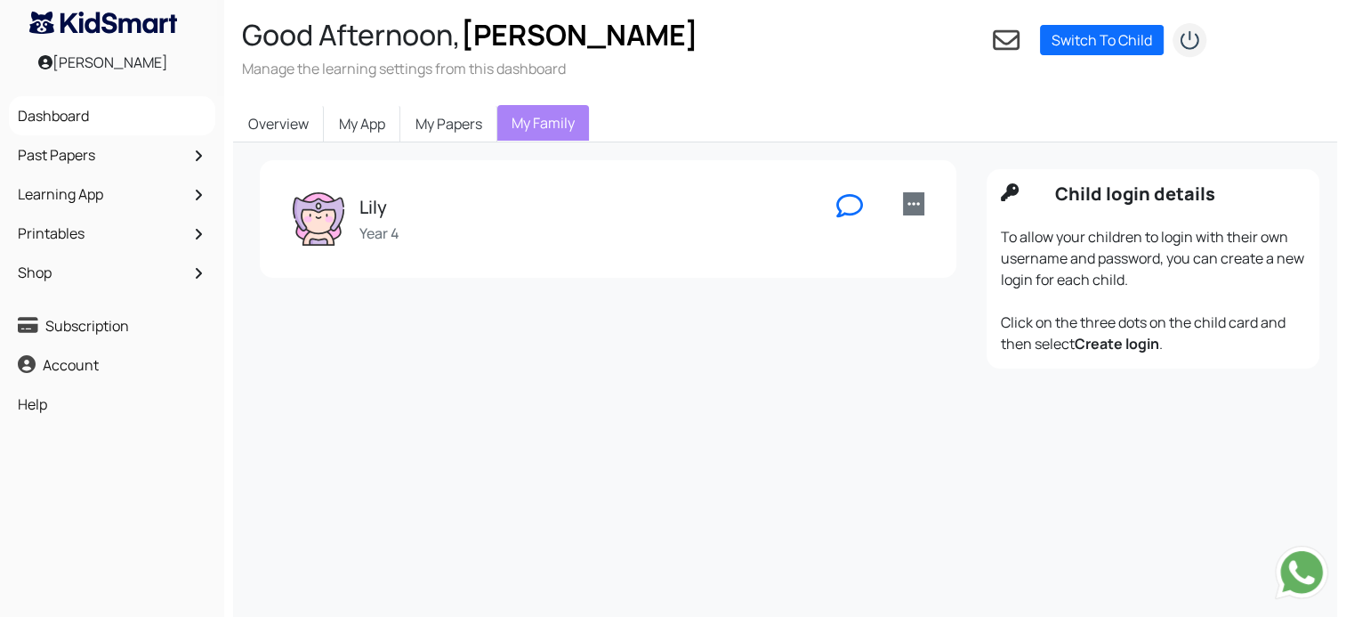
click at [910, 204] on icon at bounding box center [913, 204] width 12 height 14
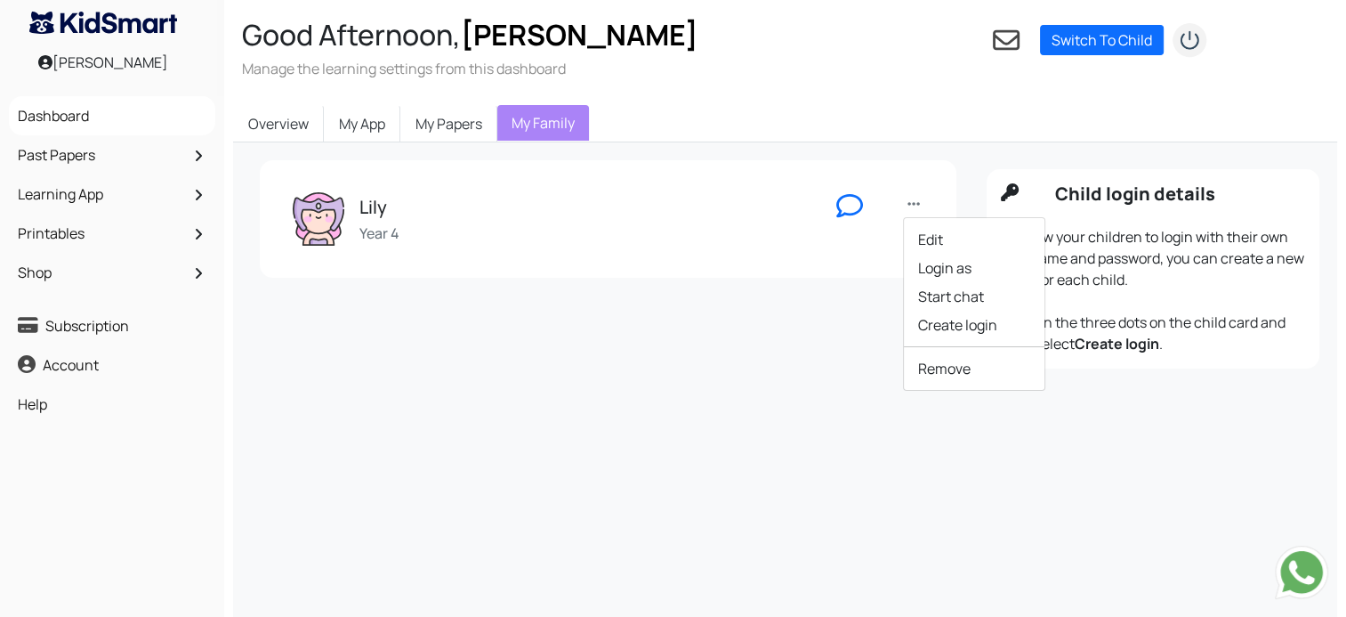
click at [395, 359] on div "Lily Year 4 Edit Login as Start chat Create login Remove" at bounding box center [603, 268] width 727 height 217
click at [289, 118] on link "Overview" at bounding box center [278, 123] width 91 height 37
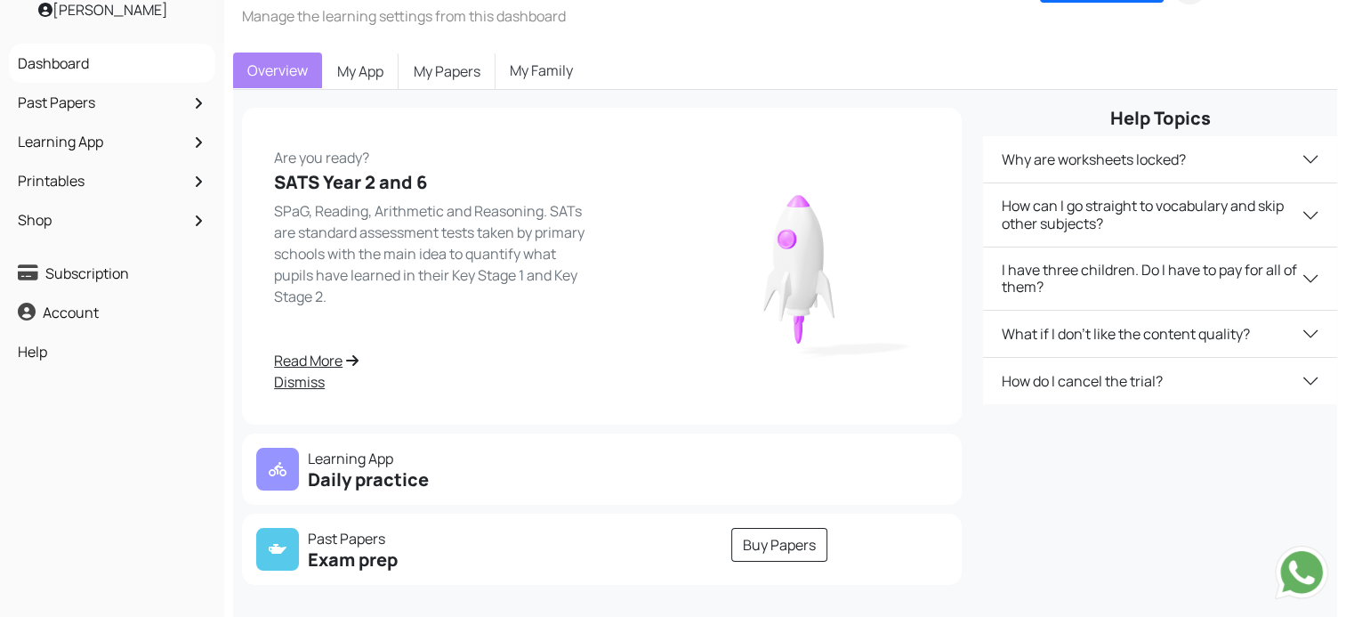
scroll to position [13, 0]
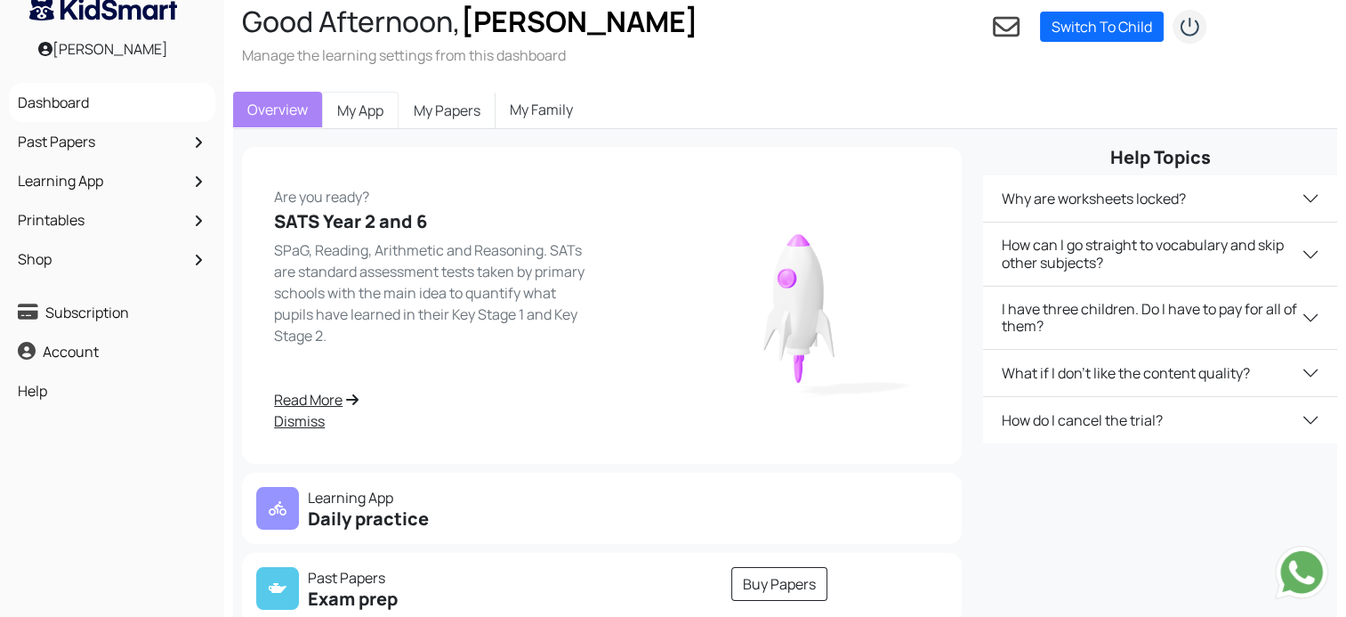
click at [368, 114] on link "My App" at bounding box center [360, 110] width 77 height 37
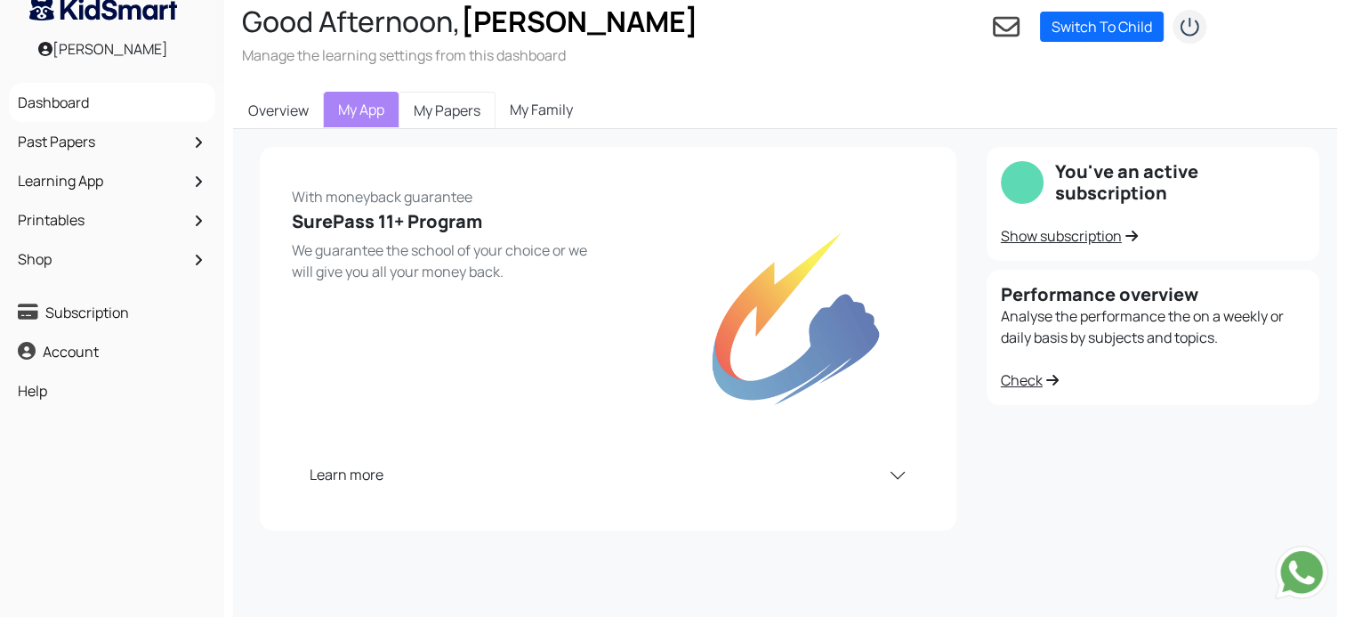
click at [438, 117] on link "My Papers" at bounding box center [447, 110] width 97 height 37
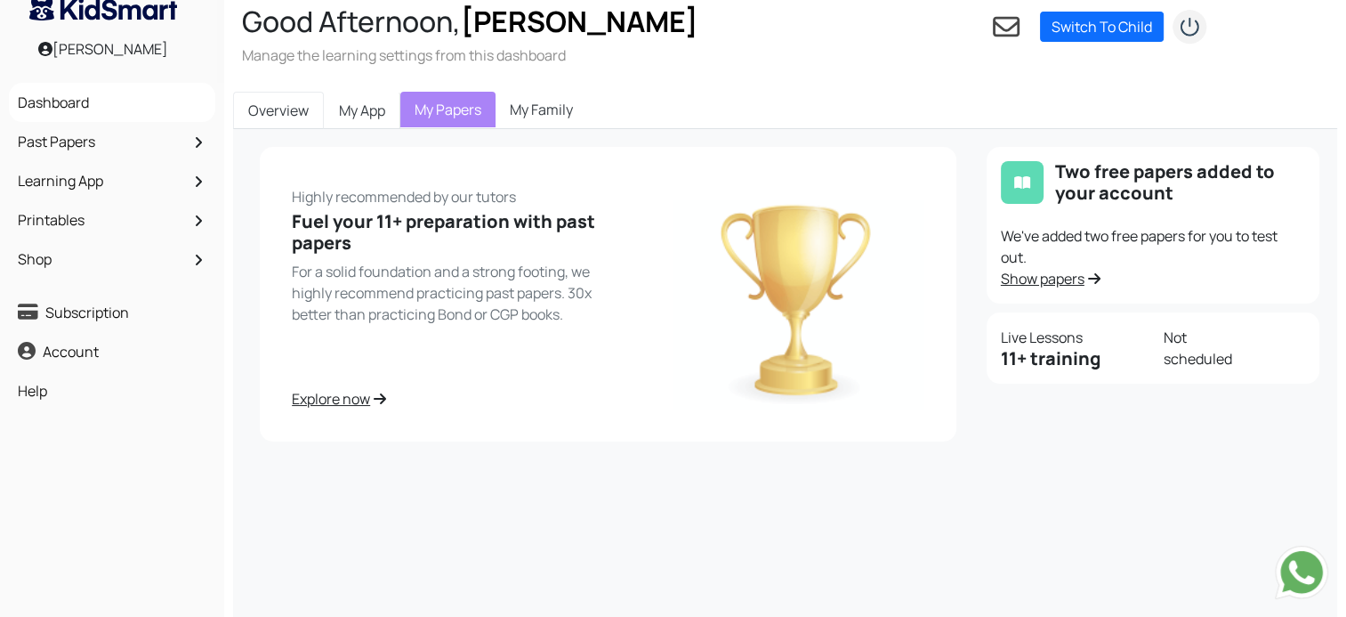
click at [286, 110] on link "Overview" at bounding box center [278, 110] width 91 height 37
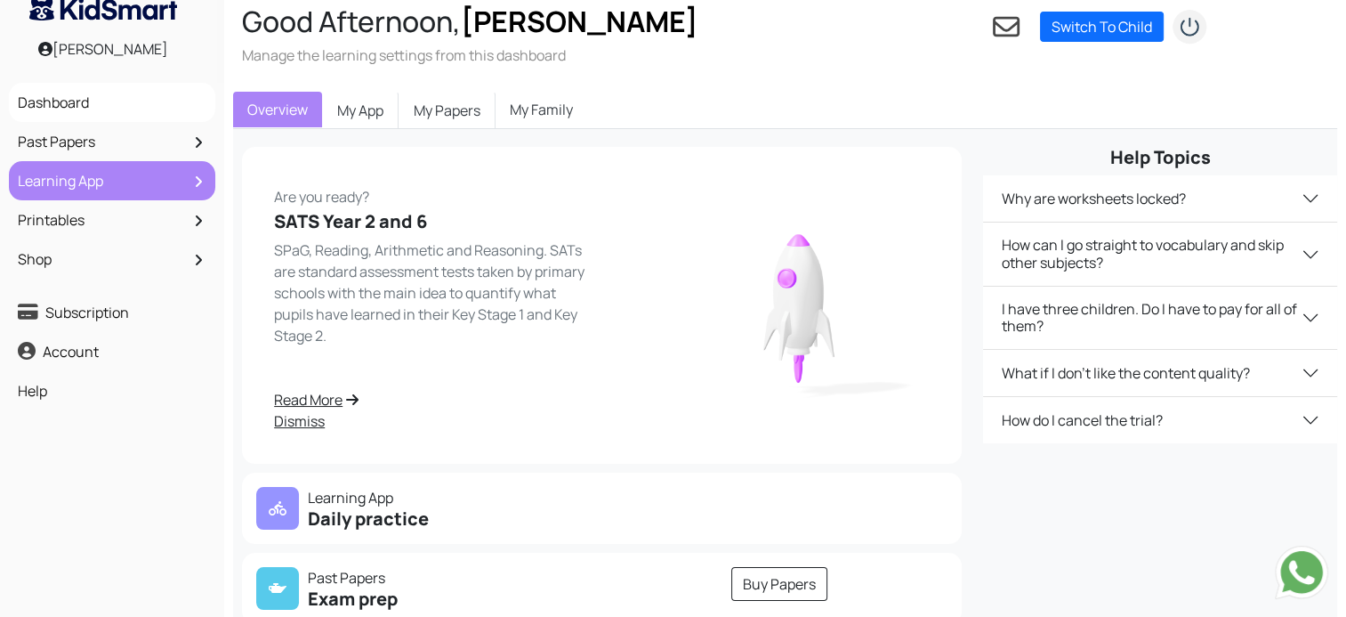
click at [100, 185] on link "Learning App" at bounding box center [112, 180] width 198 height 30
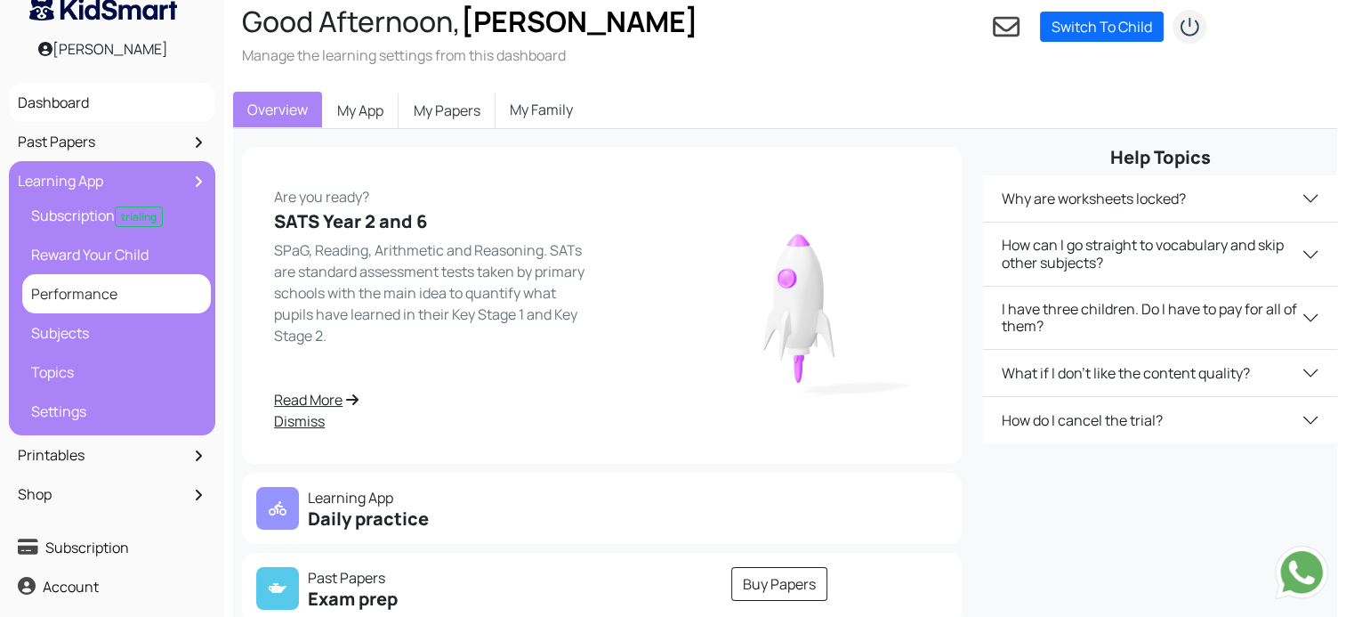
click at [85, 294] on link "Performance" at bounding box center [117, 293] width 180 height 30
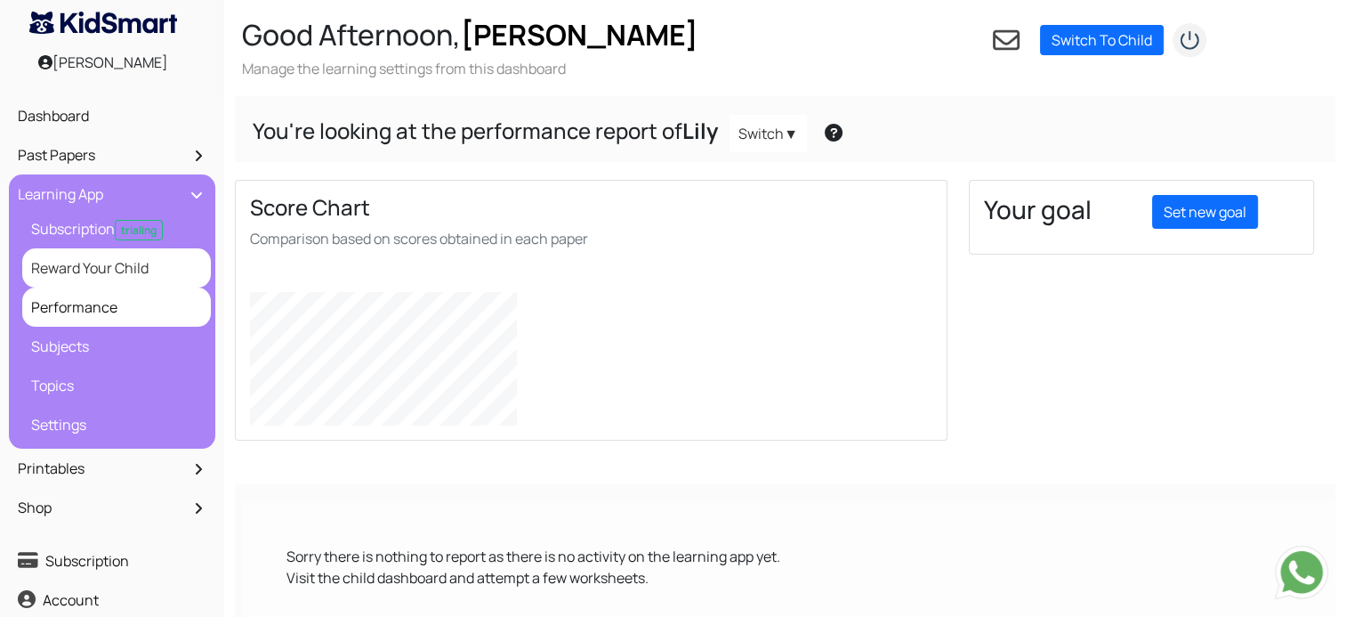
click at [93, 263] on link "Reward Your Child" at bounding box center [117, 268] width 180 height 30
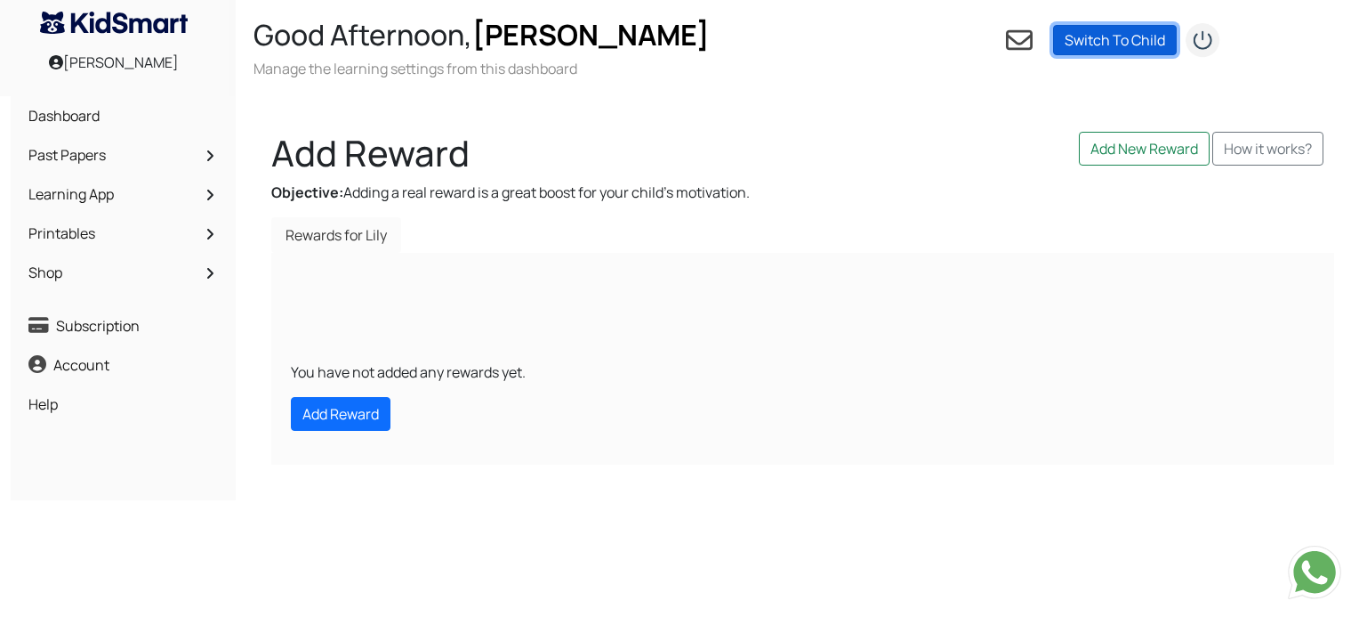
click at [1103, 32] on link "Switch To Child" at bounding box center [1115, 40] width 124 height 30
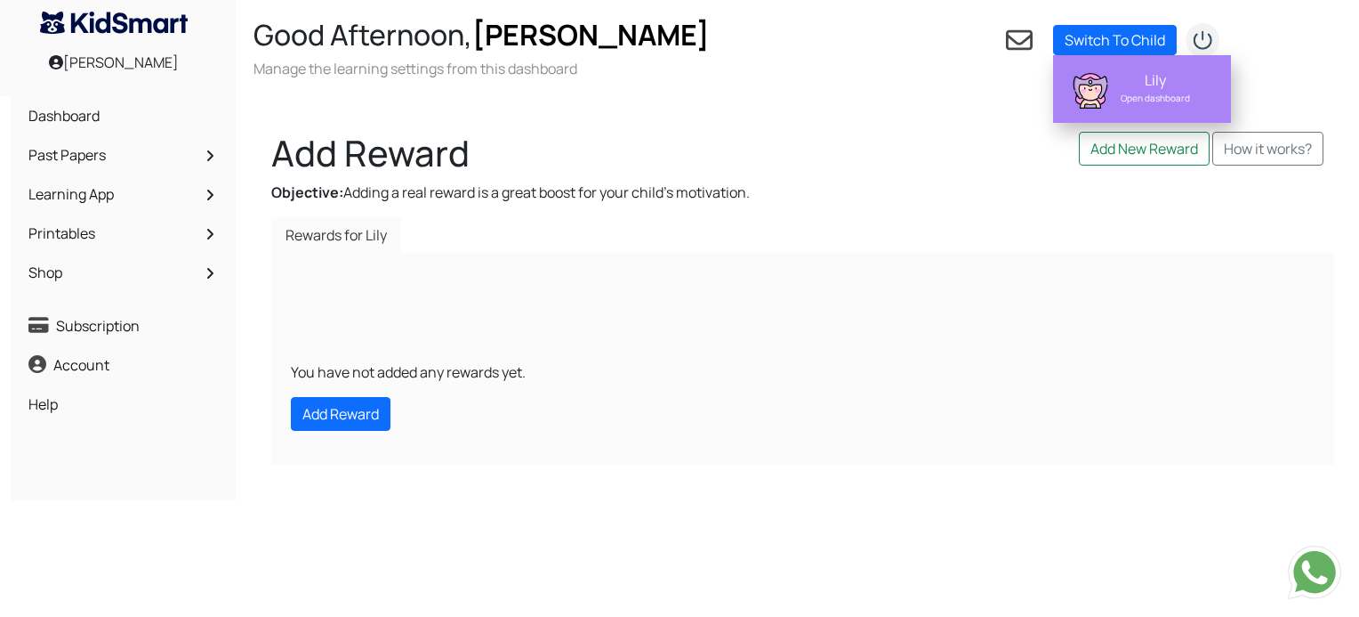
click at [1157, 89] on div "Open dashboard" at bounding box center [1156, 98] width 112 height 18
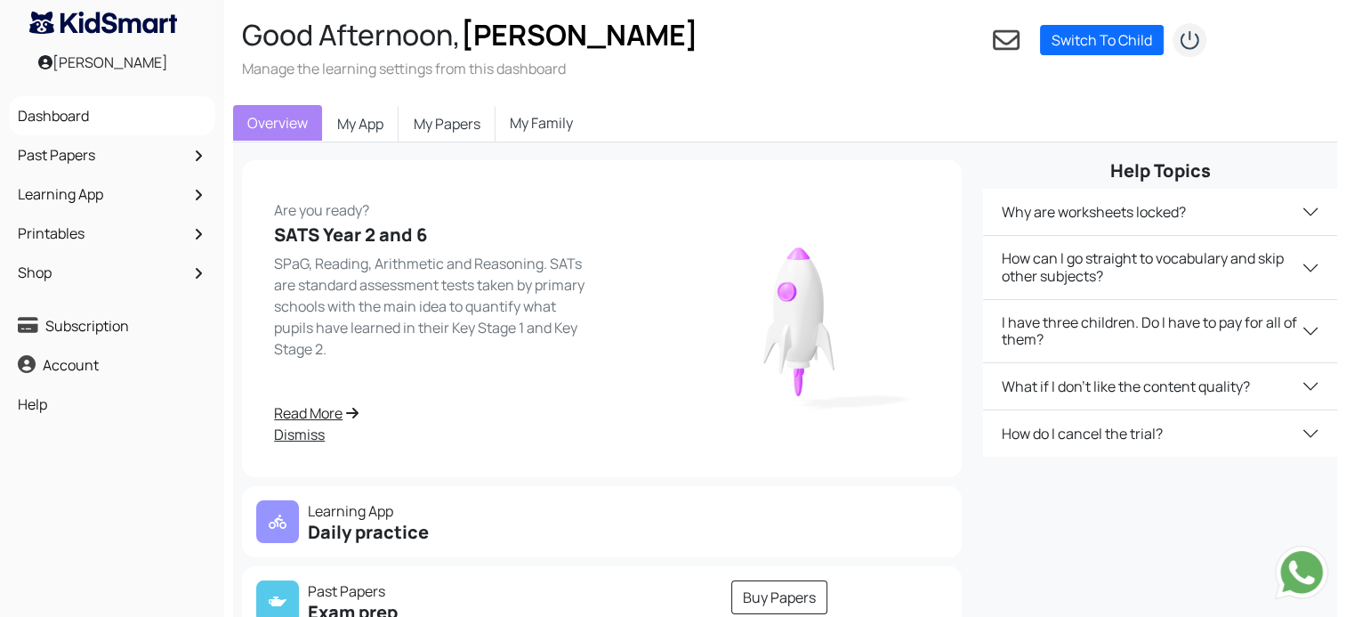
click at [557, 121] on link "My Family" at bounding box center [542, 123] width 92 height 36
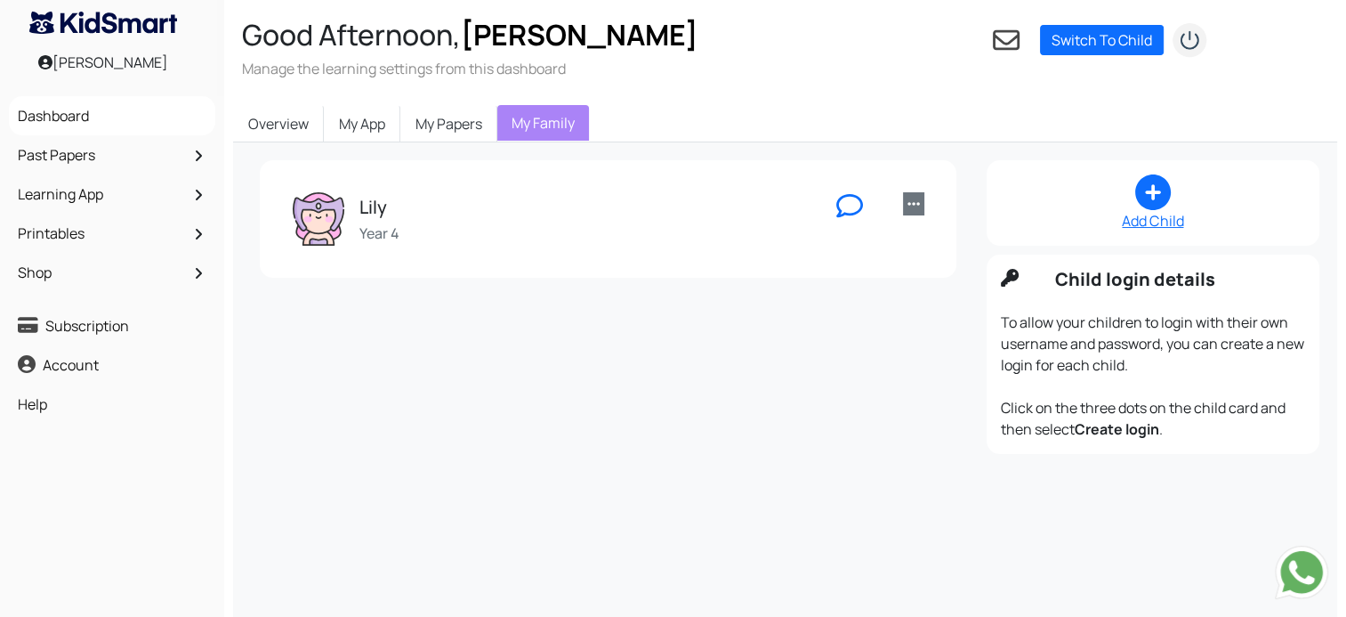
click at [907, 206] on icon at bounding box center [913, 204] width 12 height 14
click at [963, 322] on link "Create login" at bounding box center [974, 325] width 141 height 28
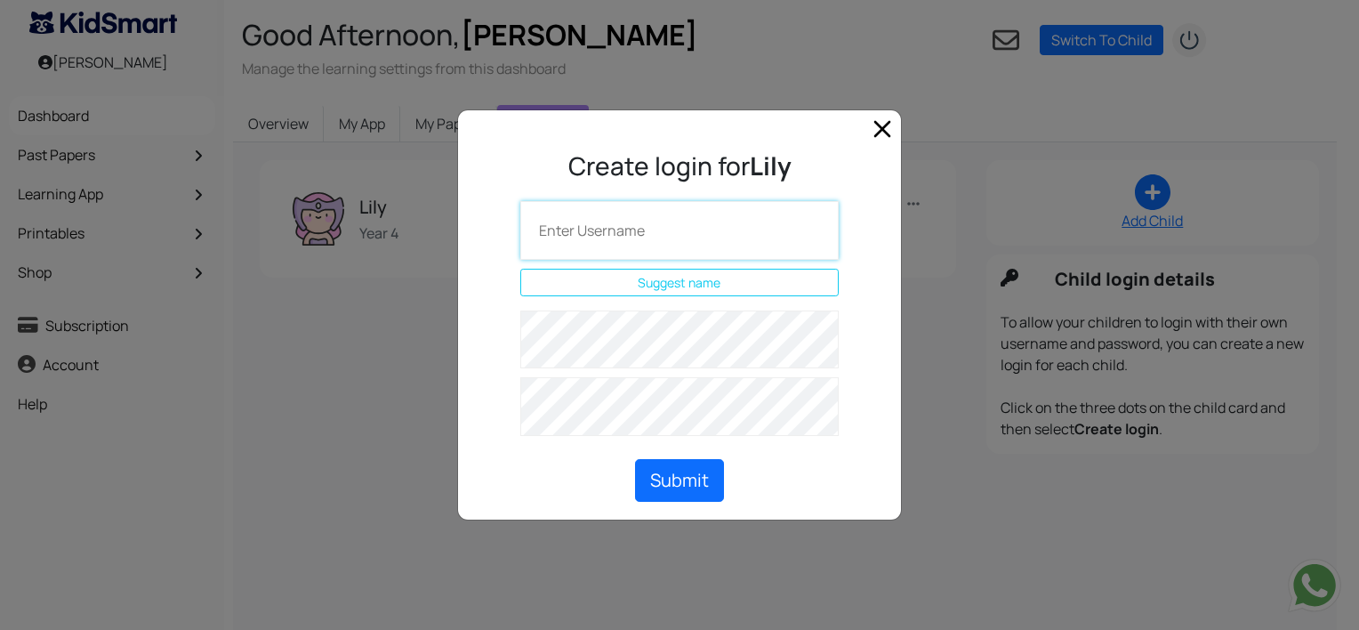
click at [649, 231] on input "text" at bounding box center [679, 230] width 319 height 59
click at [867, 384] on form at bounding box center [679, 378] width 399 height 134
click at [714, 222] on input "text" at bounding box center [679, 230] width 319 height 59
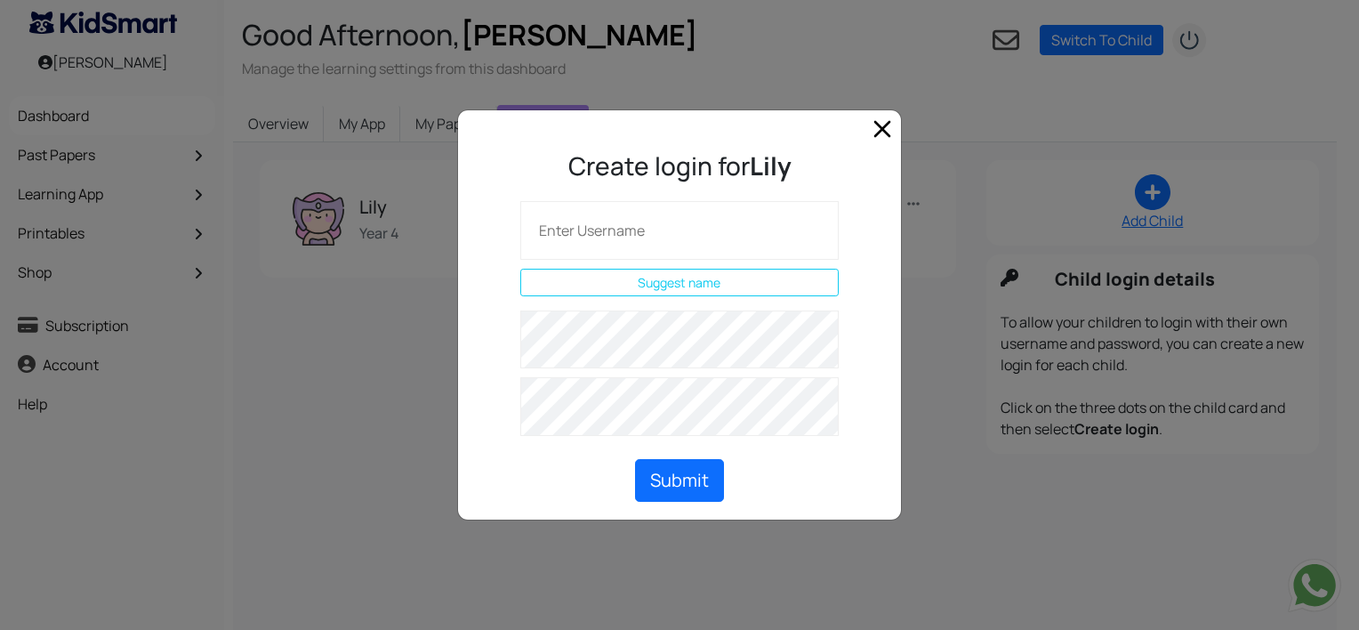
click at [864, 318] on form at bounding box center [679, 378] width 399 height 134
click at [674, 236] on input "text" at bounding box center [679, 230] width 319 height 59
click at [516, 168] on h3 "Create login for Lily" at bounding box center [679, 166] width 399 height 55
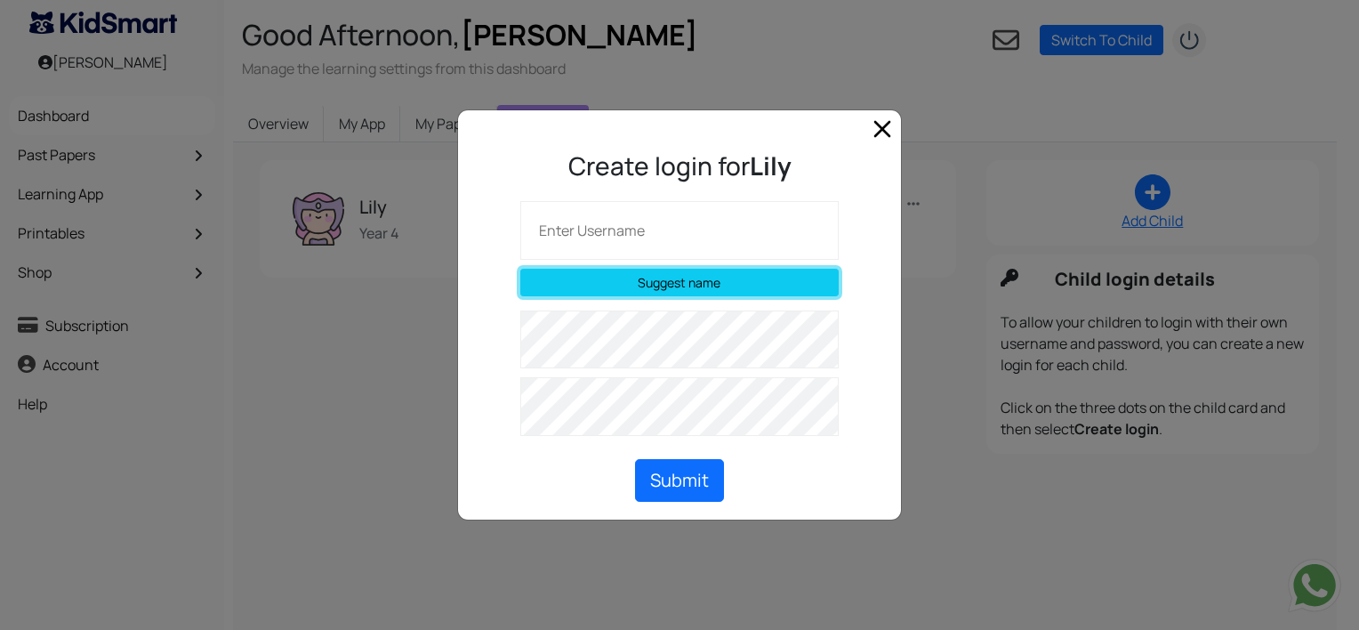
click at [651, 290] on link "Suggest name" at bounding box center [679, 283] width 319 height 28
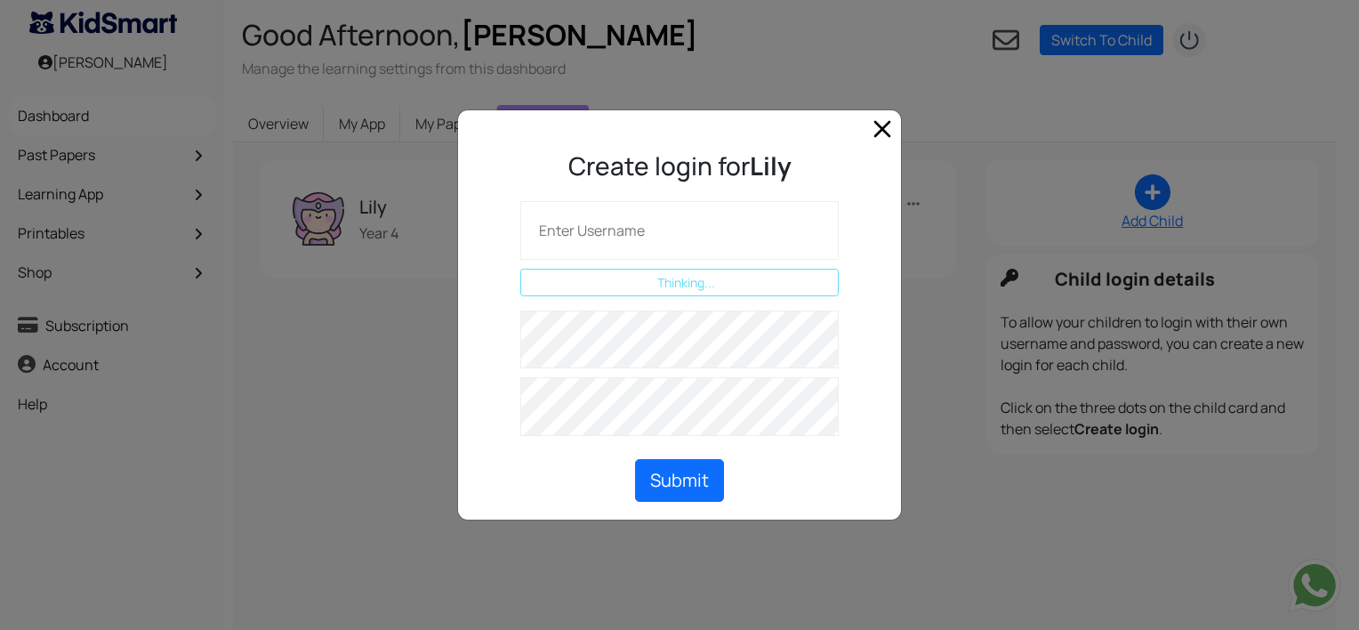
click at [886, 139] on div "Create login for Lily Suggest name Thinking... Submit" at bounding box center [679, 329] width 443 height 381
click at [884, 135] on span "Close" at bounding box center [882, 129] width 28 height 28
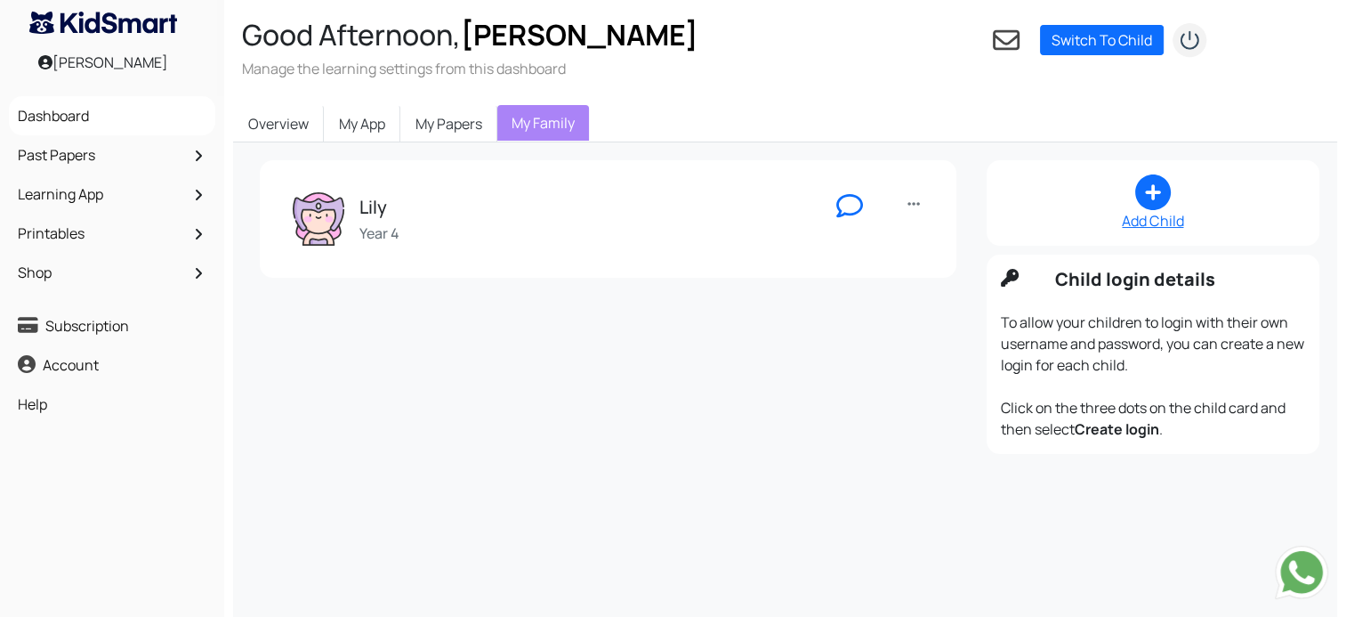
click at [918, 186] on div "Lily Year 4 Edit Login as Start chat Create login Remove" at bounding box center [608, 219] width 661 height 82
click at [916, 202] on icon at bounding box center [913, 204] width 12 height 14
click at [931, 325] on link "Create login" at bounding box center [974, 325] width 141 height 28
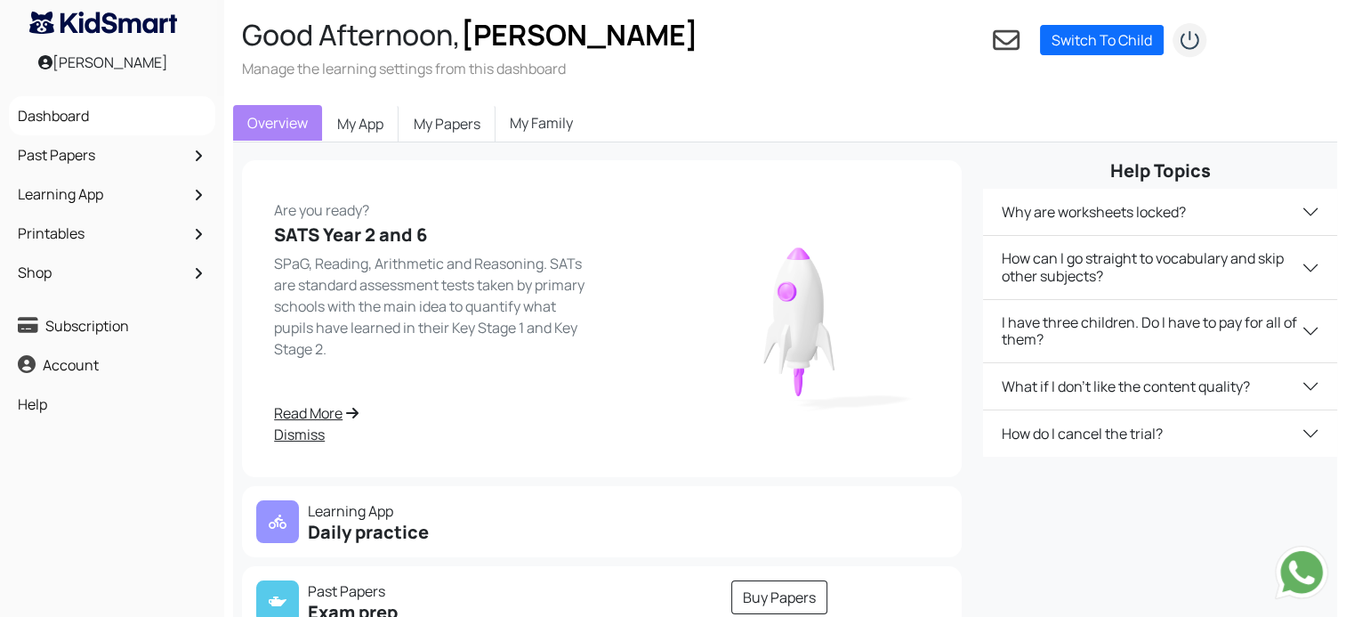
click at [527, 128] on link "My Family" at bounding box center [542, 123] width 92 height 36
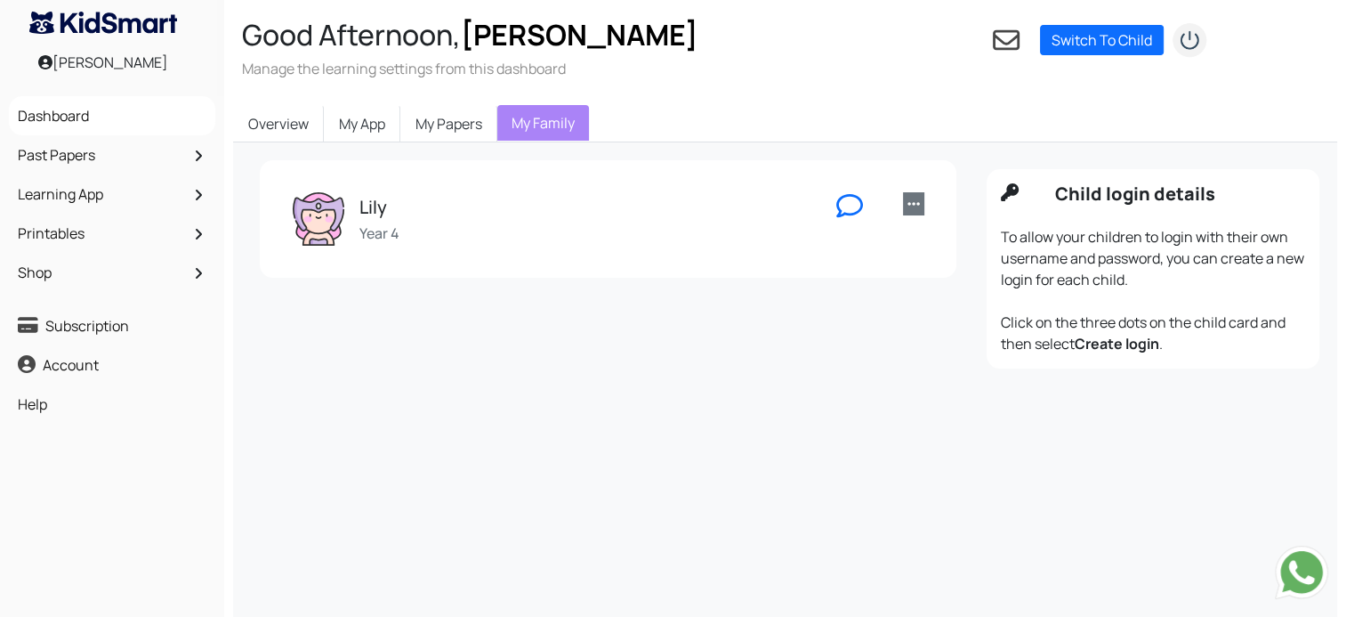
click at [915, 206] on icon at bounding box center [913, 204] width 12 height 14
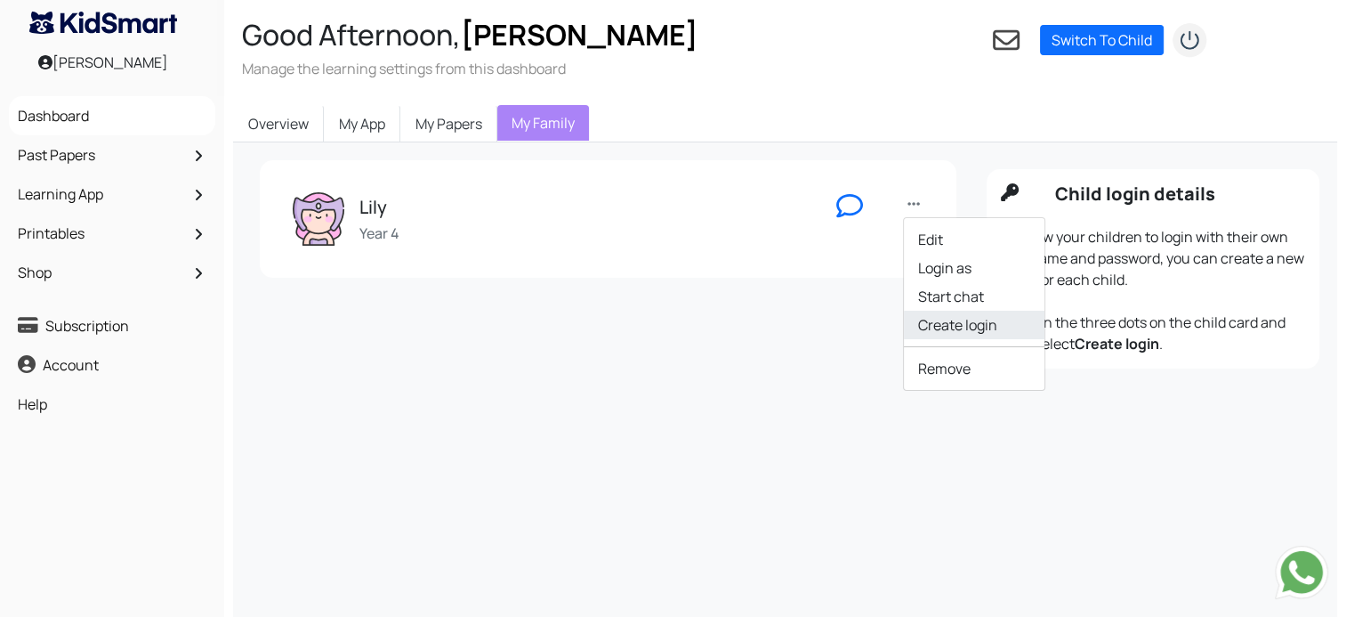
click at [956, 323] on link "Create login" at bounding box center [974, 325] width 141 height 28
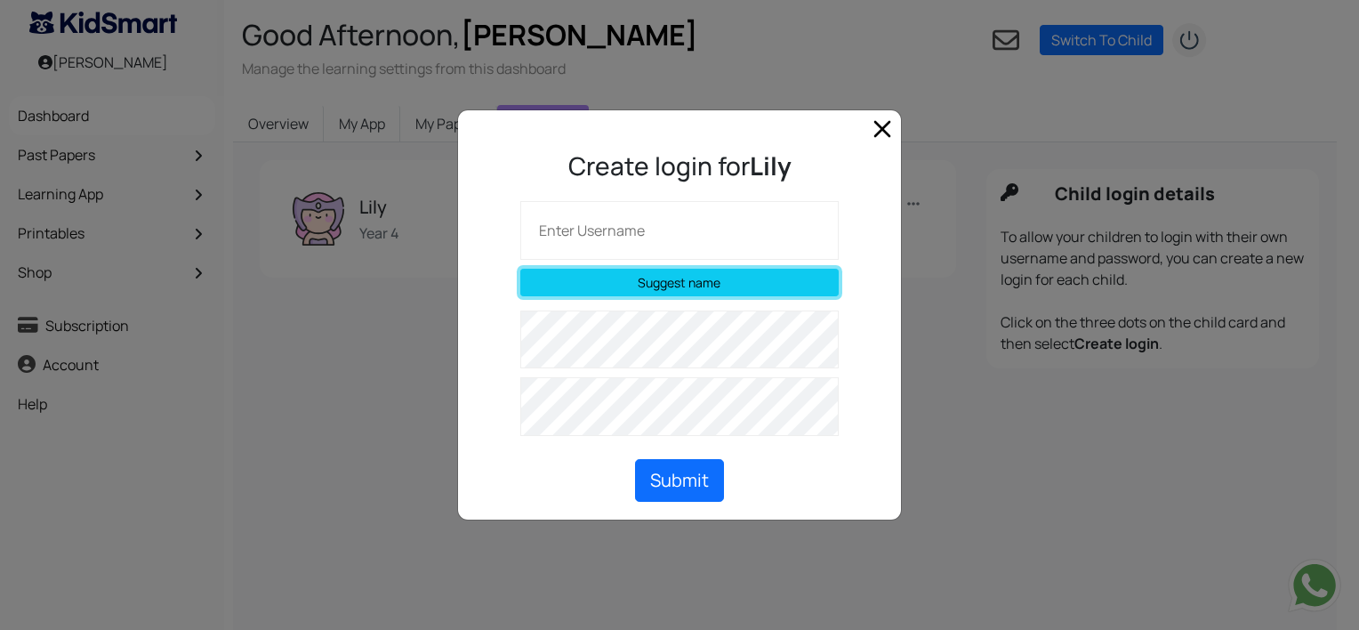
click at [706, 288] on link "Suggest name" at bounding box center [679, 283] width 319 height 28
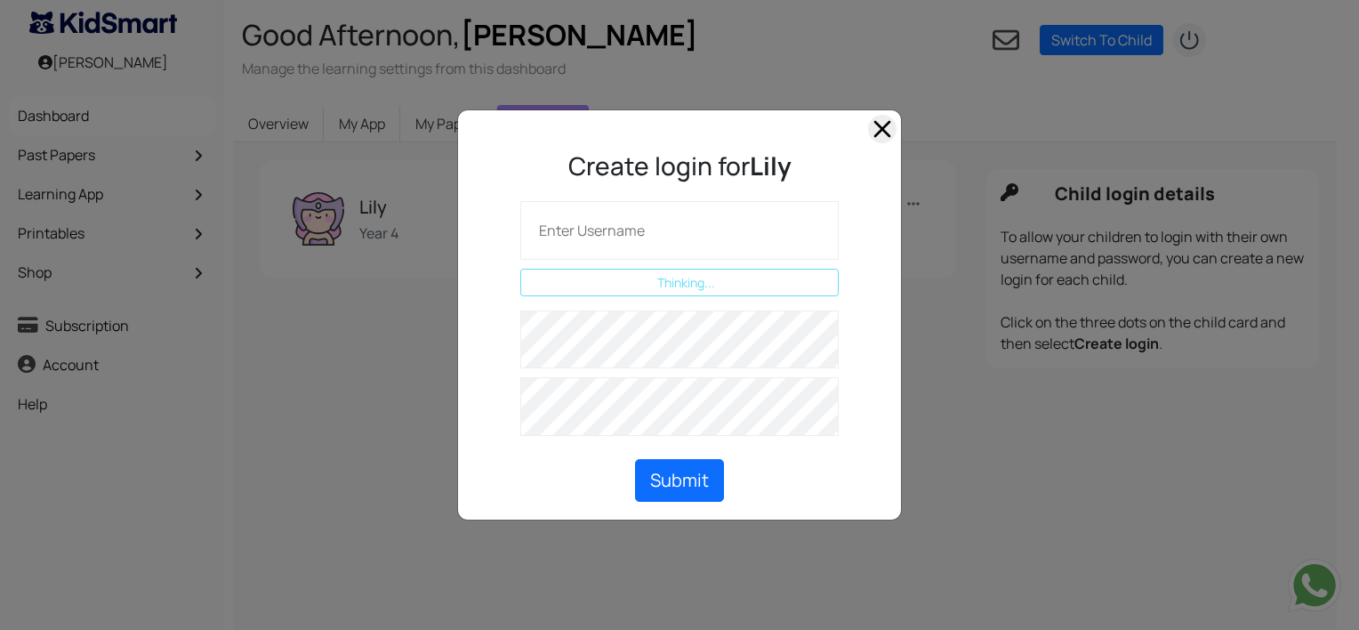
click at [881, 133] on span "Close" at bounding box center [882, 129] width 28 height 28
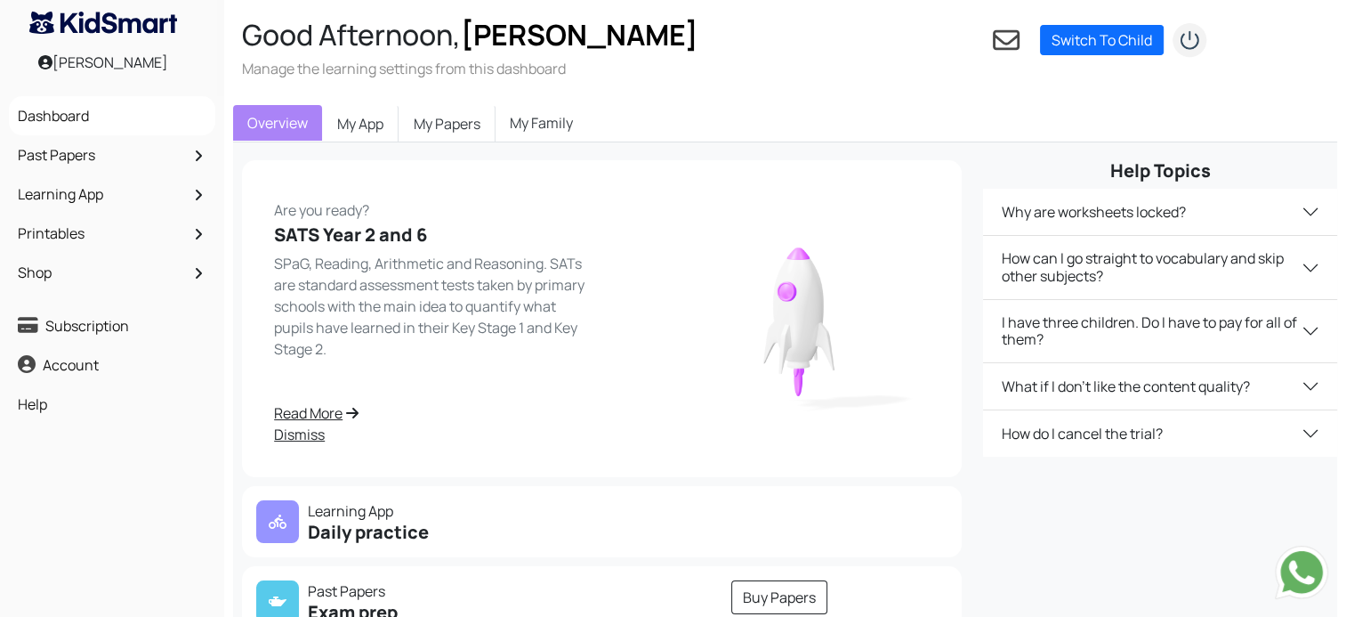
click at [541, 128] on link "My Family" at bounding box center [542, 123] width 92 height 36
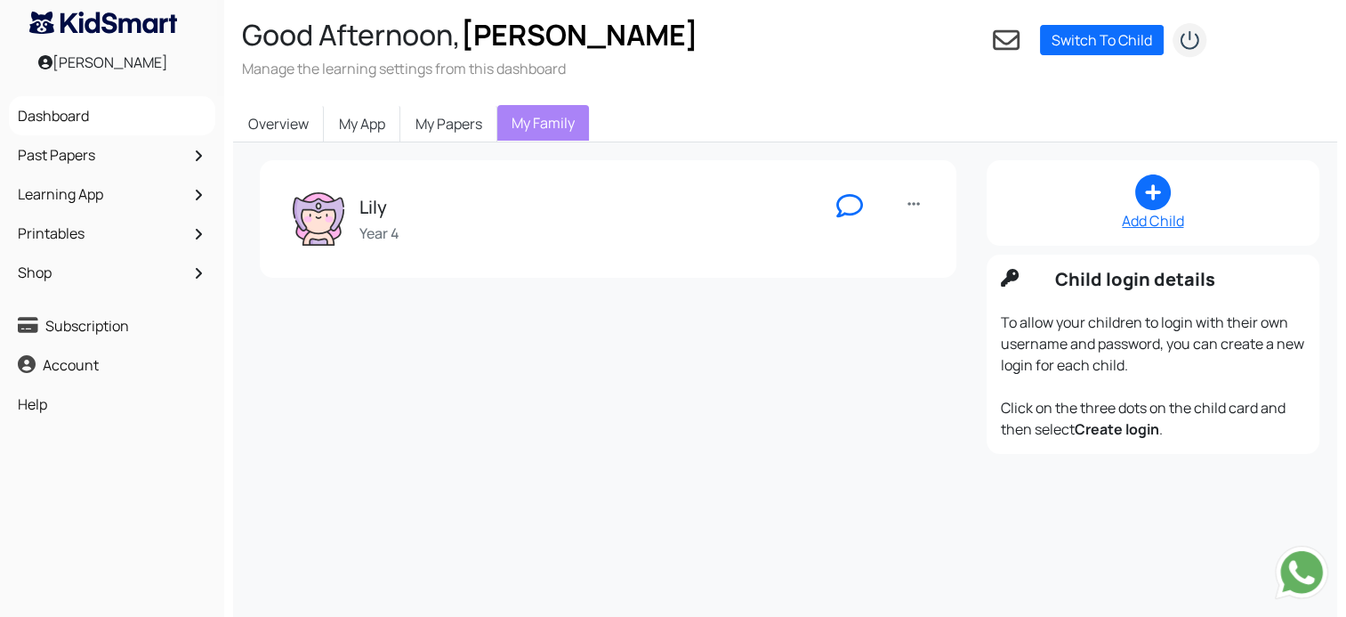
click at [929, 207] on div "Edit Login as Start chat Create login Remove" at bounding box center [908, 218] width 54 height 53
click at [915, 202] on icon at bounding box center [913, 204] width 12 height 14
click at [932, 328] on link "Create login" at bounding box center [974, 325] width 141 height 28
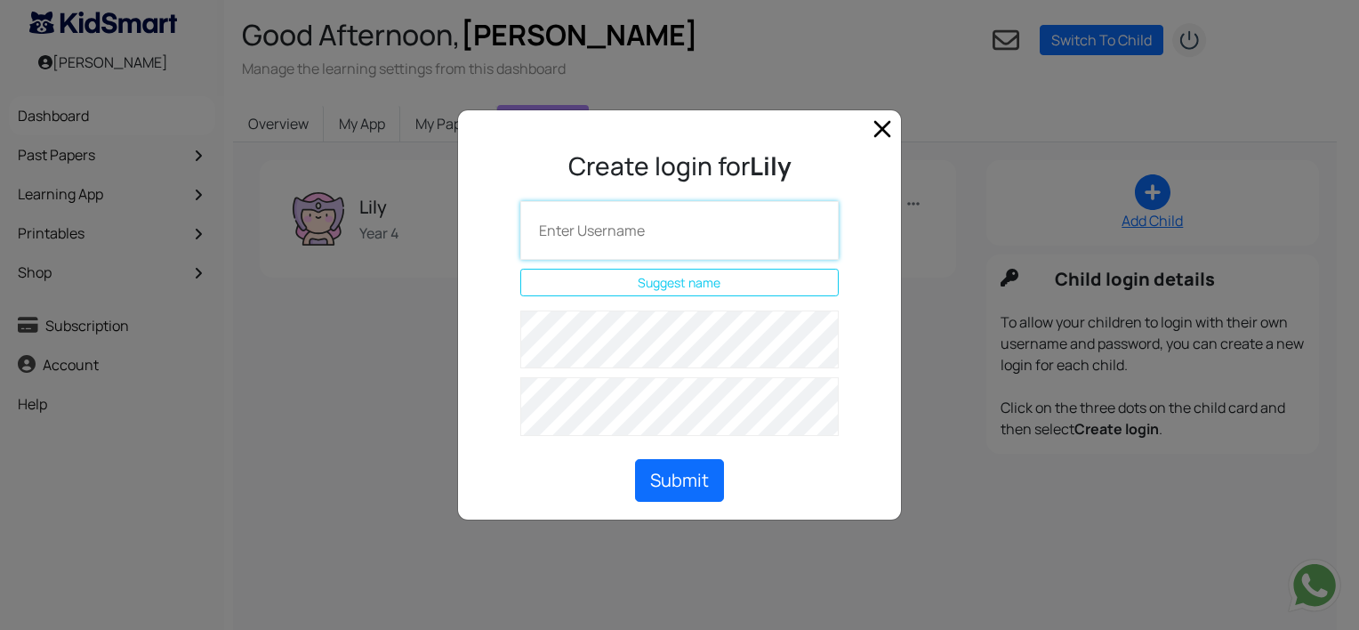
click at [629, 234] on input "text" at bounding box center [679, 230] width 319 height 59
type input "lilhoo8"
click at [495, 335] on form at bounding box center [679, 378] width 399 height 134
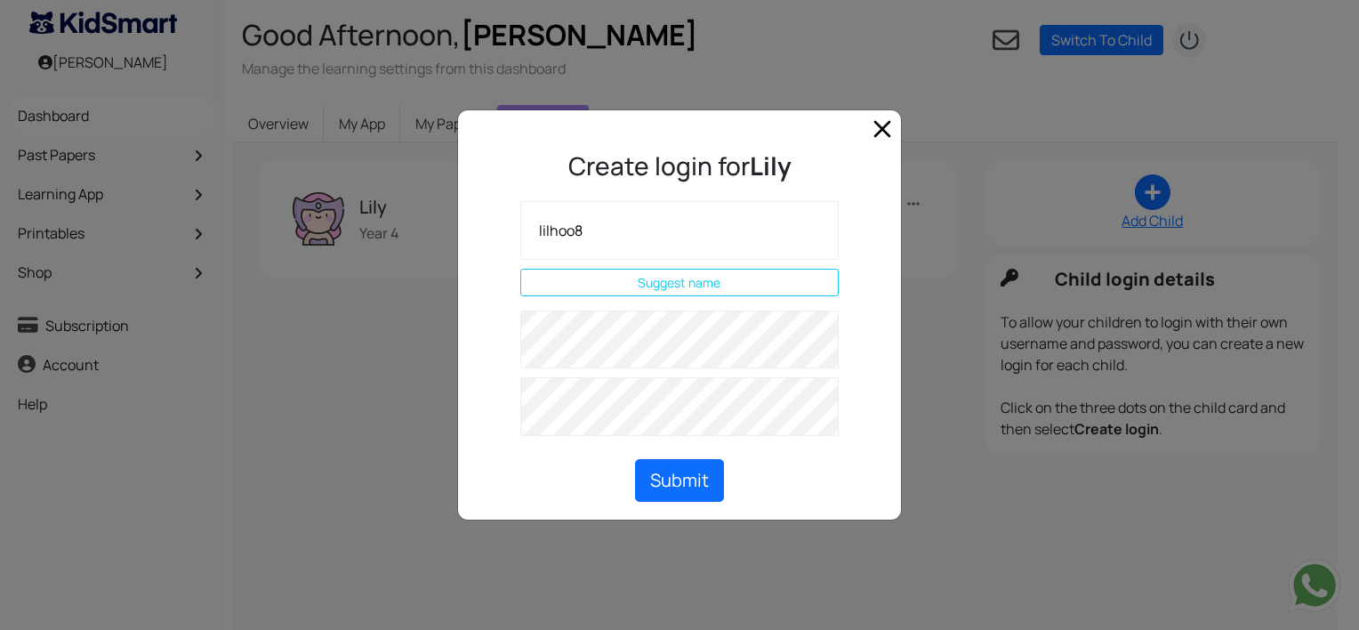
click at [879, 334] on div "Create login for Lily lilhoo8 Suggest name Thinking... Username Available Submit" at bounding box center [679, 329] width 443 height 381
click at [395, 326] on div "Create login for Lily lilhoo8 Suggest name Thinking... Username Available Submit" at bounding box center [679, 315] width 1359 height 630
click at [879, 433] on form at bounding box center [679, 378] width 399 height 134
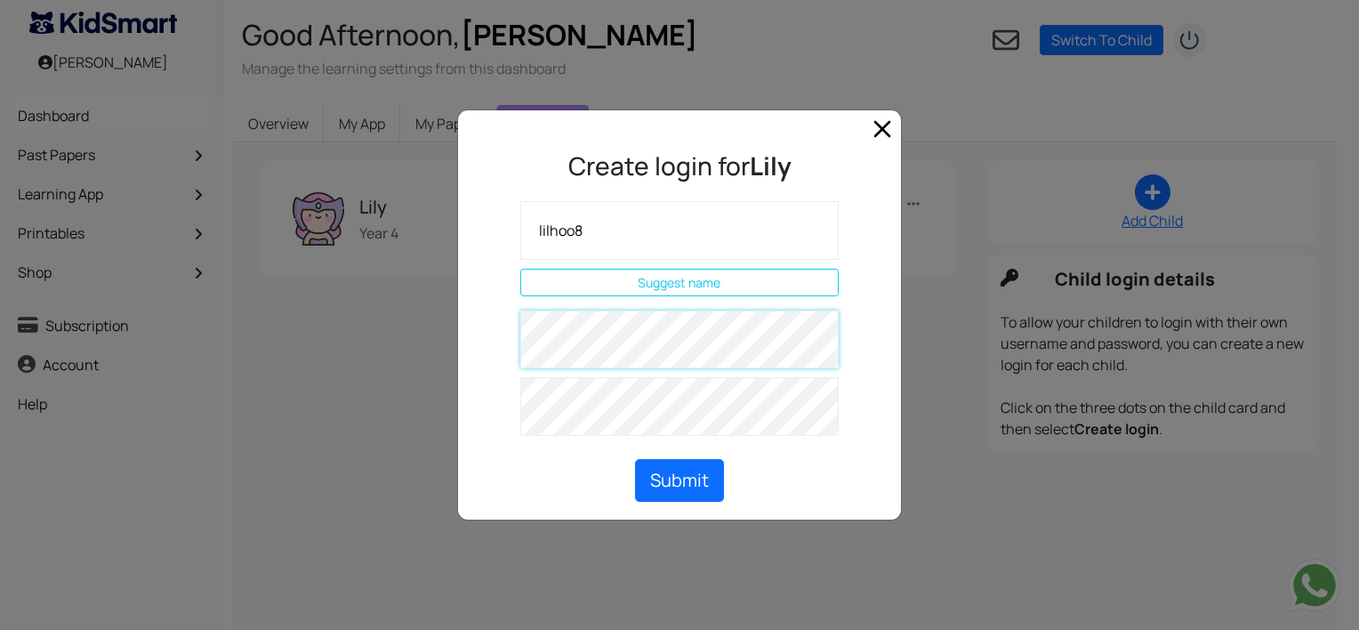
click at [425, 321] on div "Create login for Lily lilhoo8 Suggest name Thinking... Username Available Submit" at bounding box center [679, 315] width 1359 height 630
click at [808, 407] on body "Richard Hooper Good Afternoon, Richard Manage the learning settings from this d…" at bounding box center [679, 390] width 1359 height 781
click at [386, 402] on div "Create login for Lily lilhoo8 Suggest name Thinking... Username Available Submit" at bounding box center [679, 315] width 1359 height 630
click at [853, 457] on div "Create login for Lily lilhoo8 Suggest name Thinking... Username Available Submit" at bounding box center [679, 320] width 399 height 363
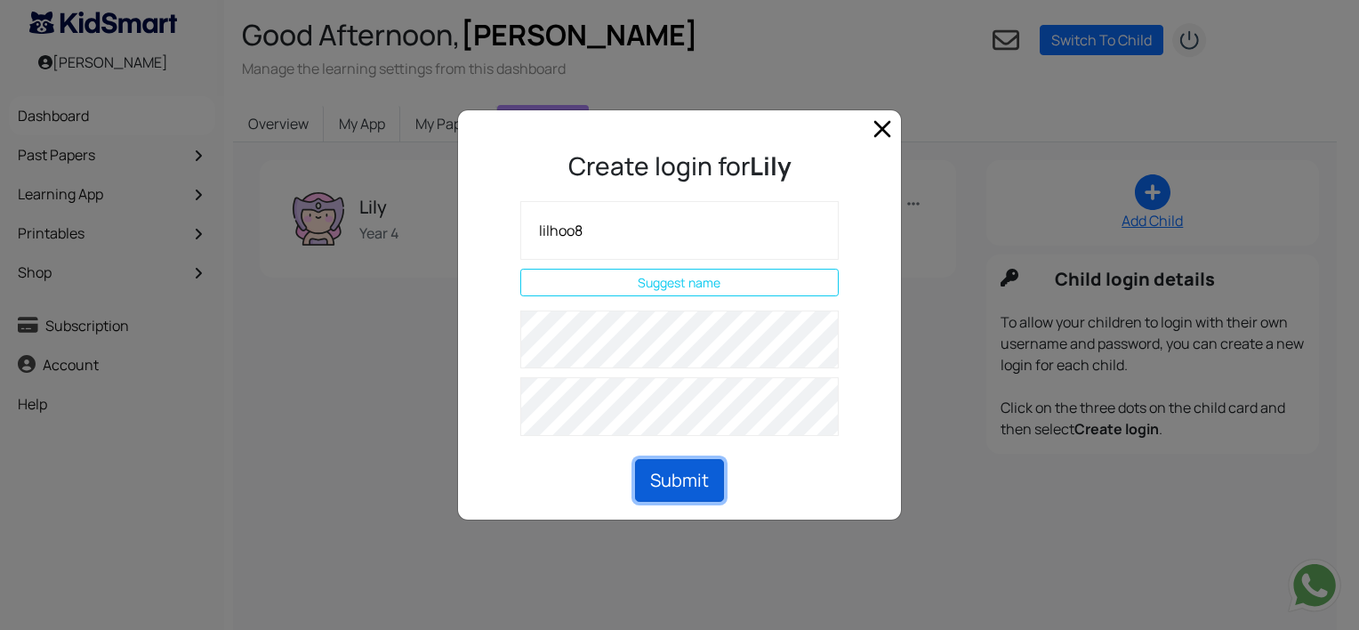
click at [681, 477] on button "Submit" at bounding box center [679, 480] width 89 height 43
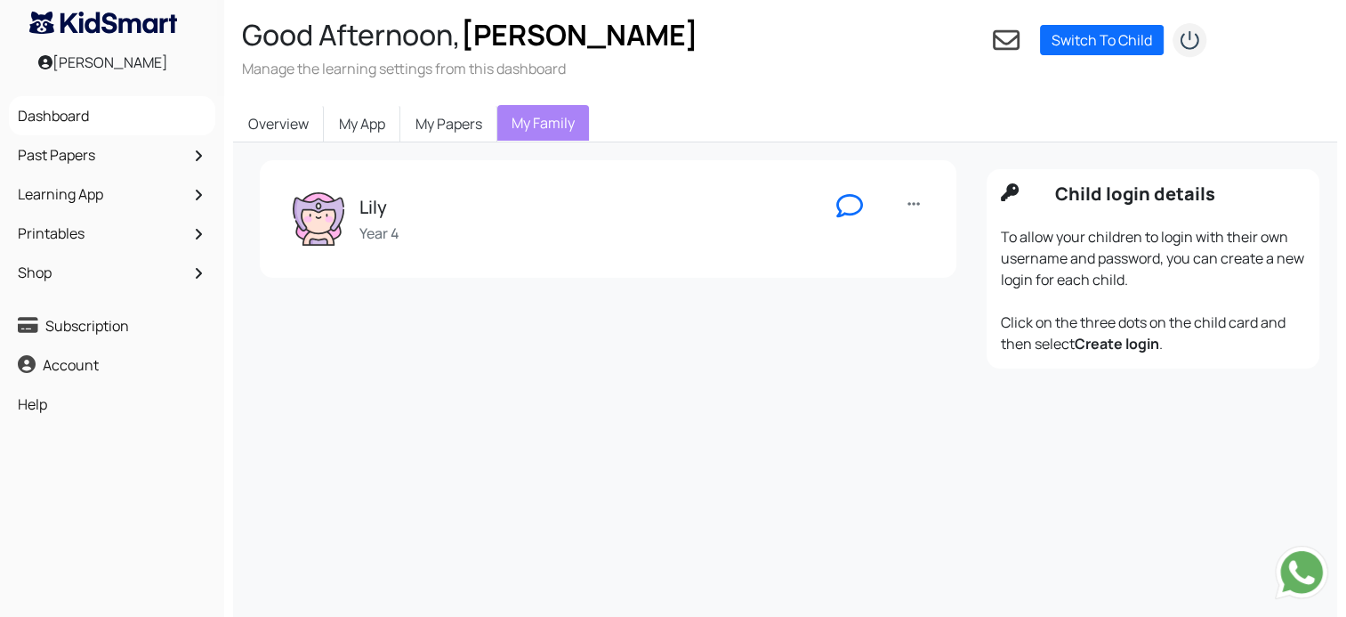
click at [112, 65] on div "[PERSON_NAME]" at bounding box center [103, 62] width 206 height 39
click at [63, 356] on link "Account" at bounding box center [112, 365] width 198 height 30
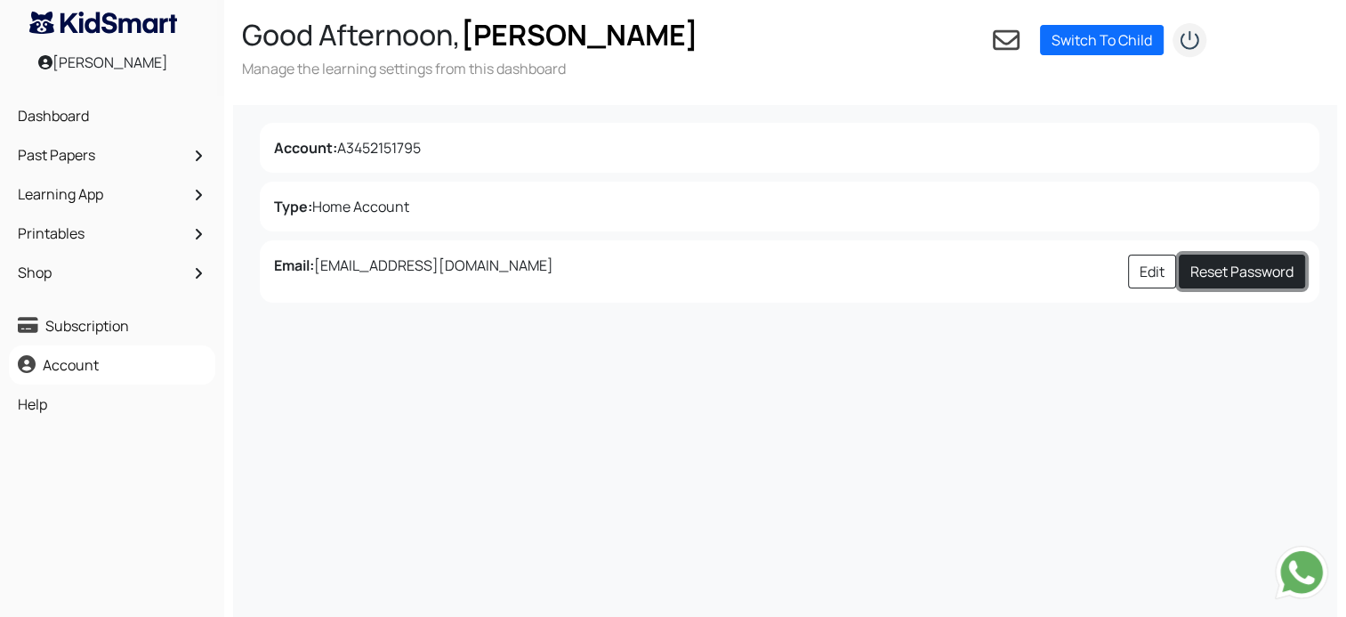
click at [1182, 273] on link "Reset Password" at bounding box center [1242, 271] width 126 height 34
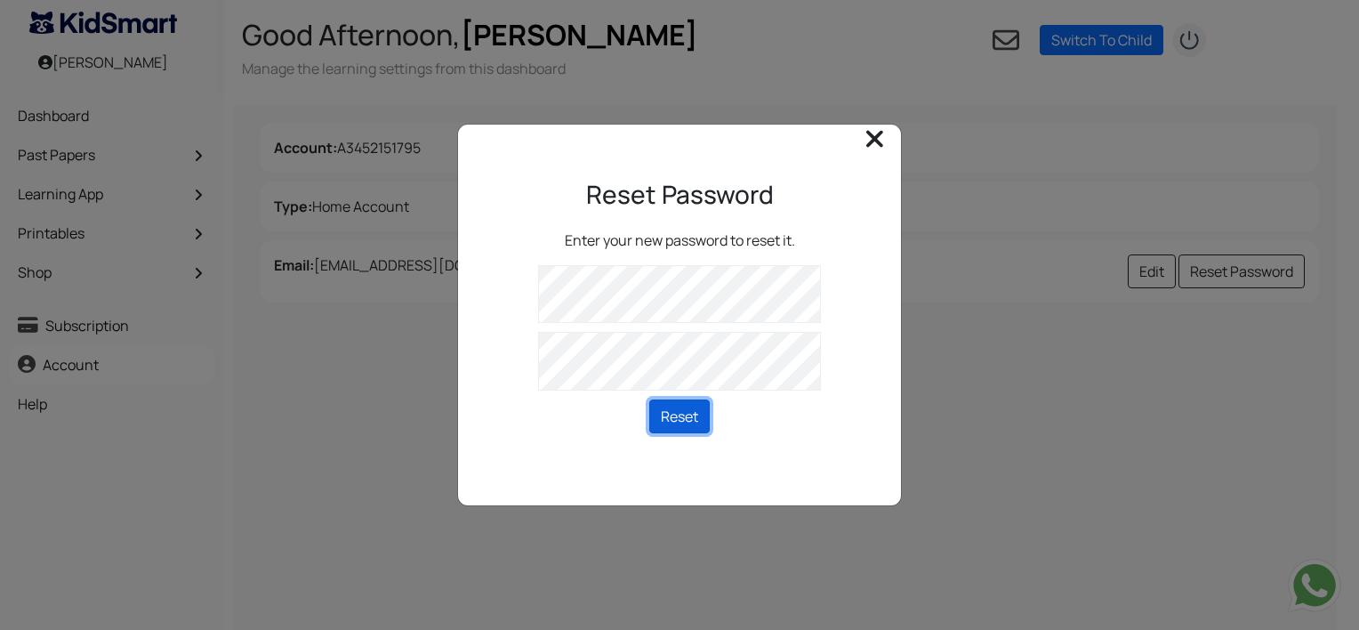
click at [682, 420] on button "Reset" at bounding box center [679, 416] width 60 height 34
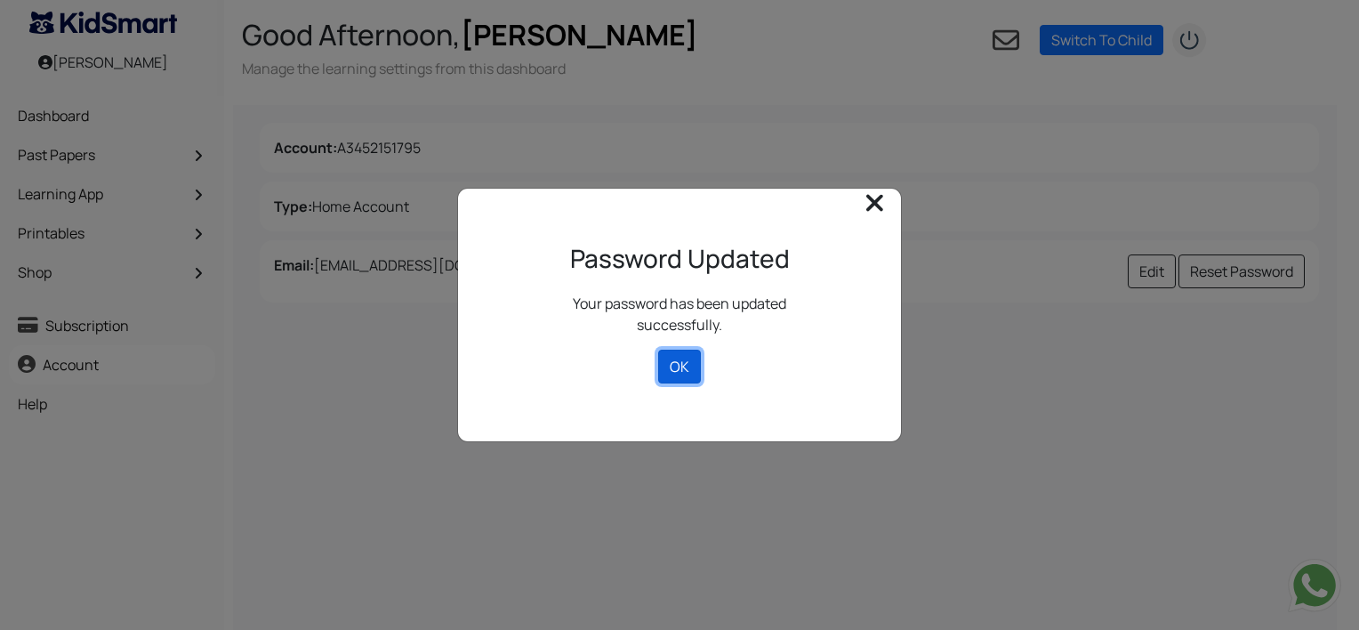
click at [678, 367] on button "OK" at bounding box center [679, 367] width 43 height 34
